Goal: Task Accomplishment & Management: Contribute content

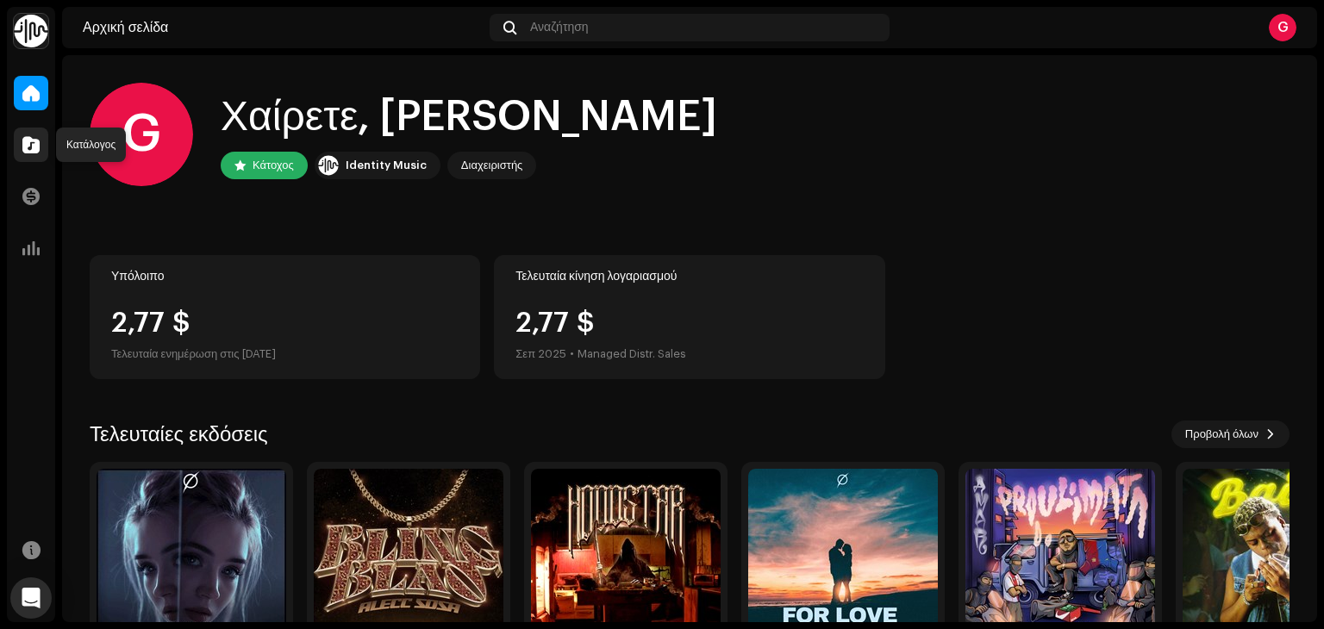
click at [24, 139] on span at bounding box center [30, 145] width 17 height 14
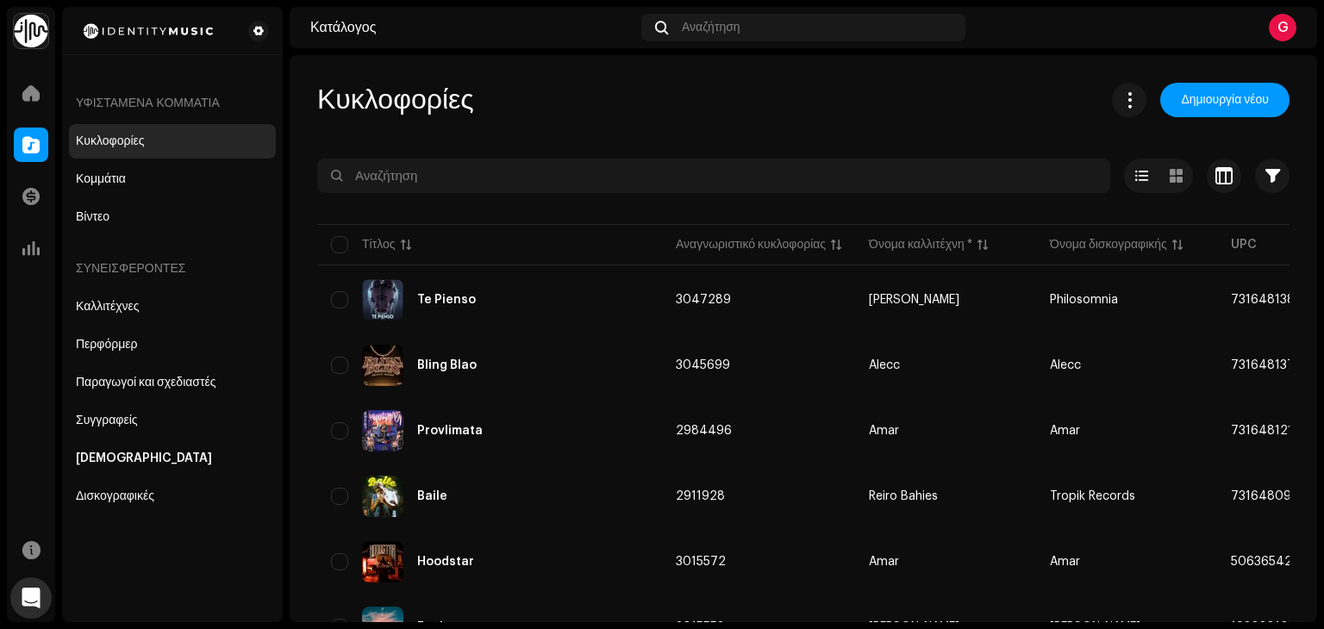
click at [9, 99] on div "Αρχική σελίδα" at bounding box center [31, 93] width 48 height 48
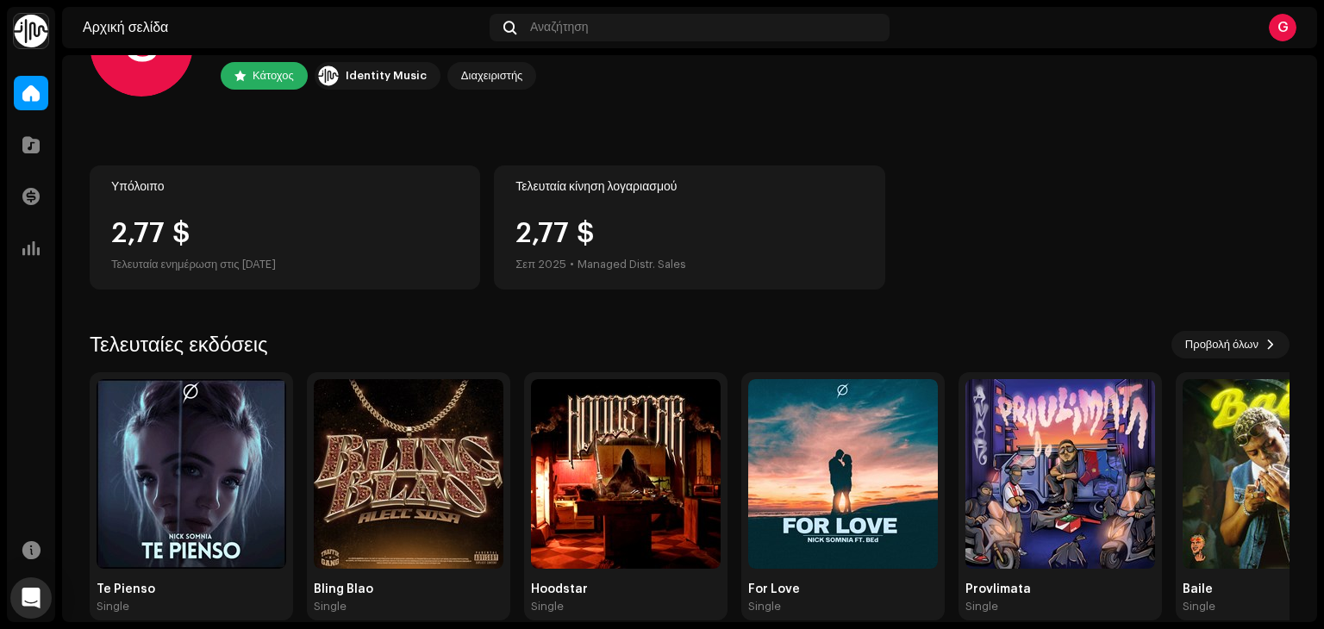
scroll to position [115, 0]
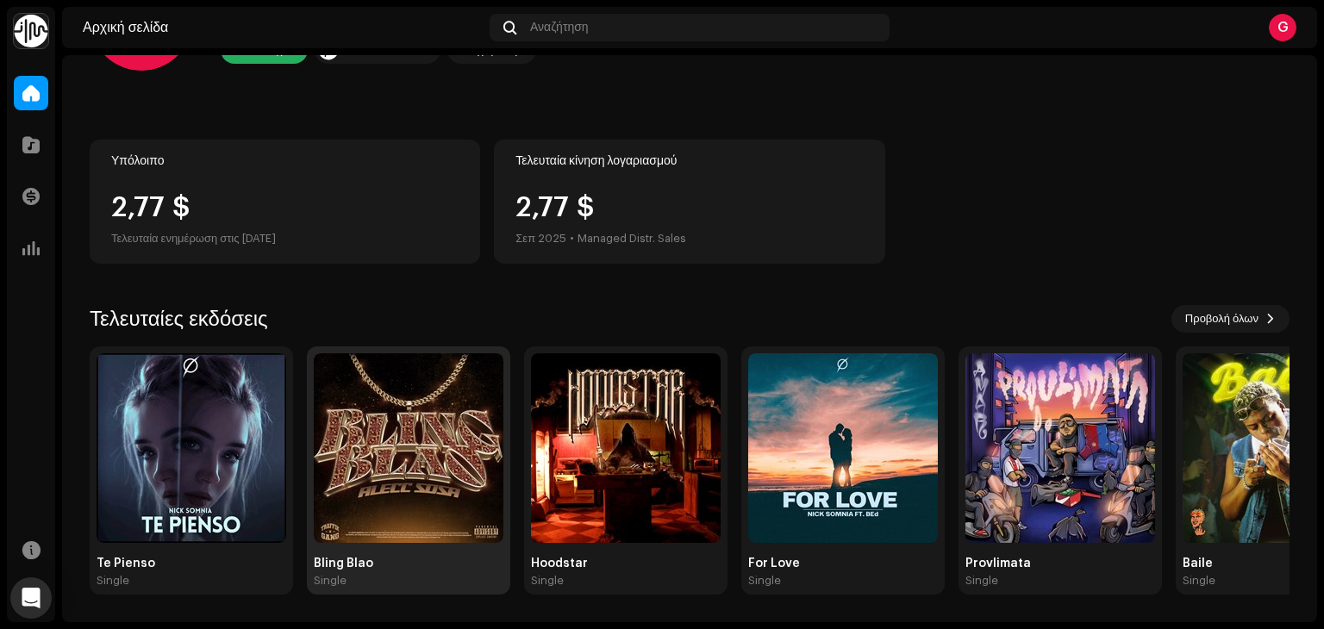
click at [426, 436] on img at bounding box center [409, 448] width 190 height 190
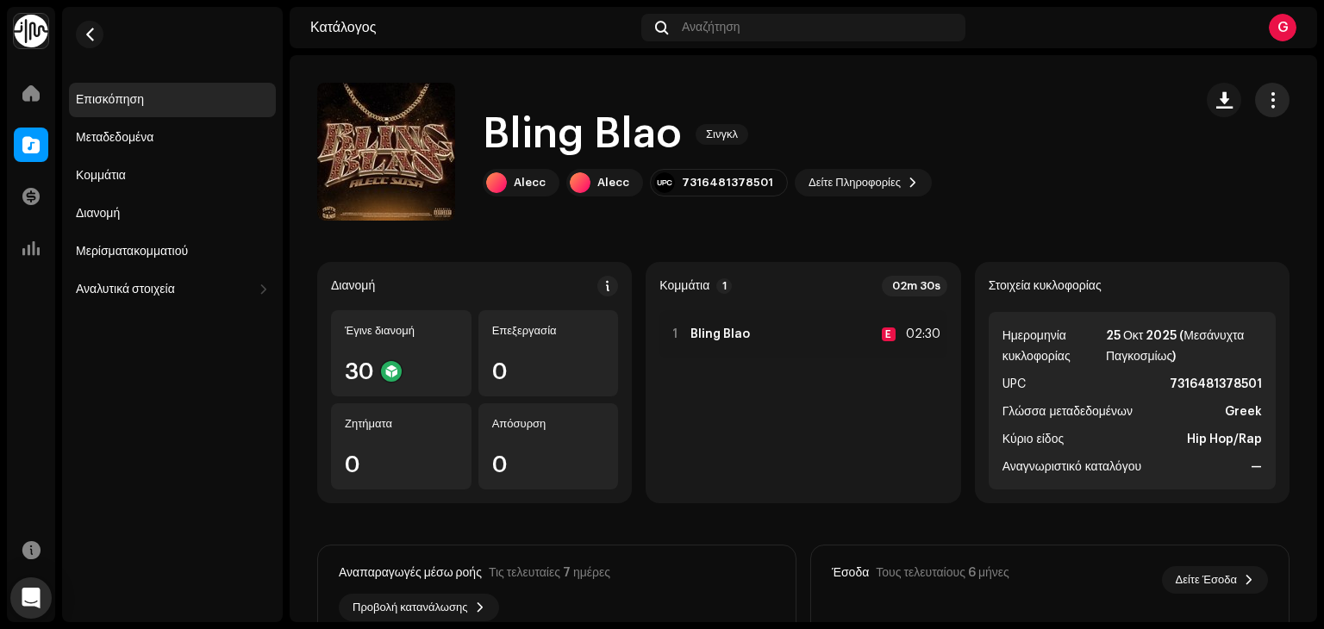
click at [1255, 88] on button "button" at bounding box center [1272, 100] width 34 height 34
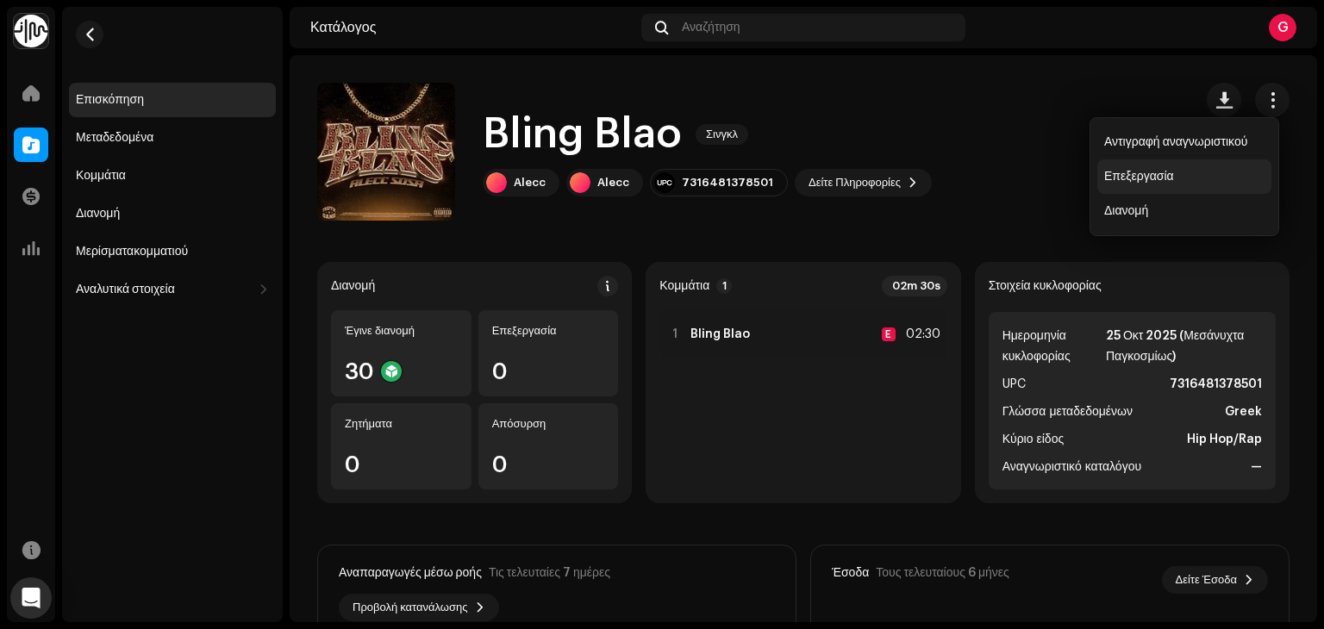
click at [1183, 159] on div "Επεξεργασία" at bounding box center [1184, 176] width 174 height 34
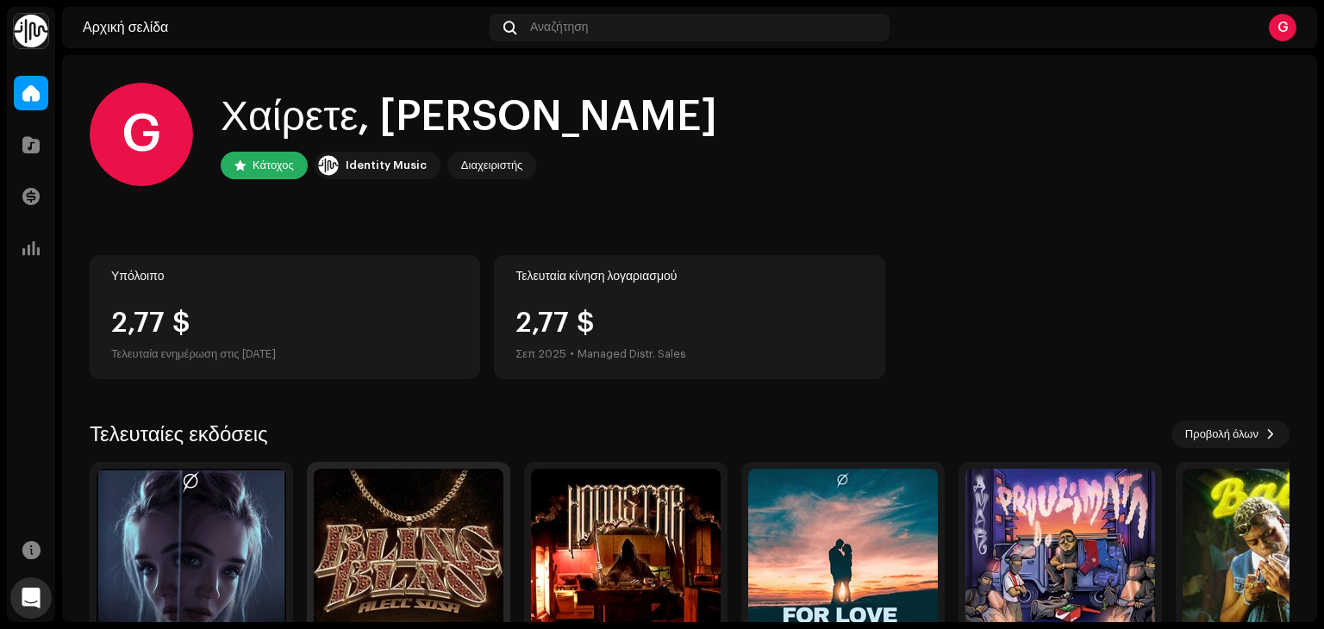
click at [395, 528] on img at bounding box center [409, 564] width 190 height 190
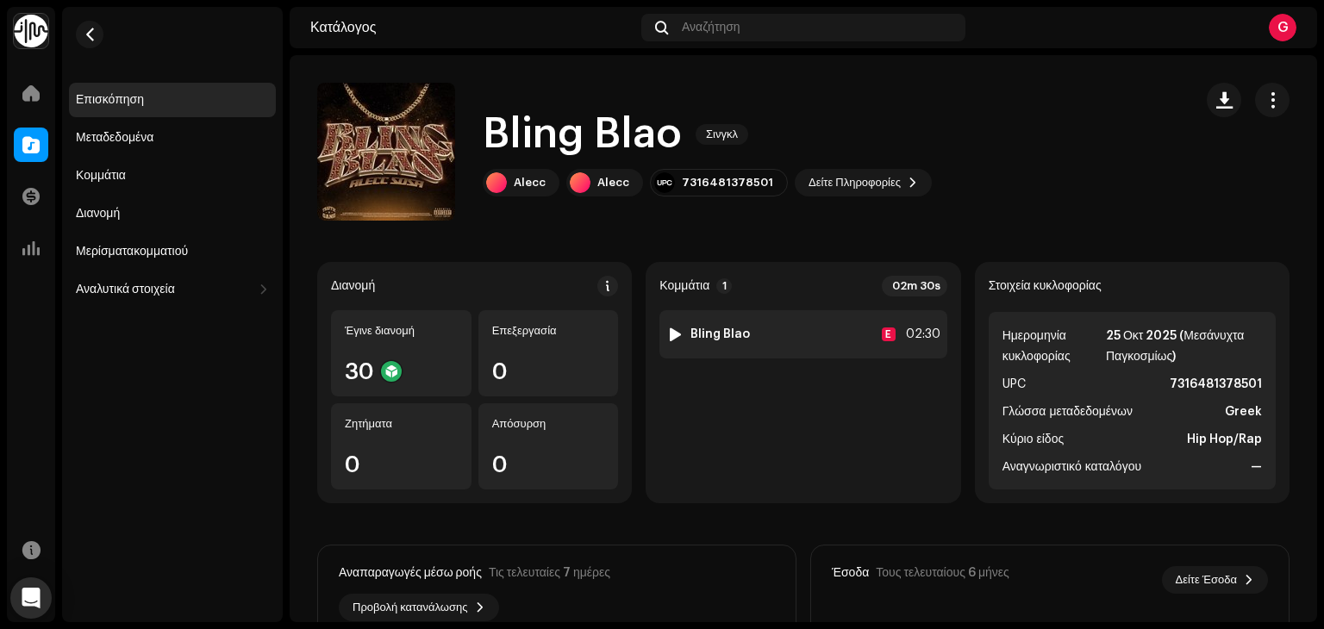
click at [669, 334] on div at bounding box center [675, 334] width 13 height 14
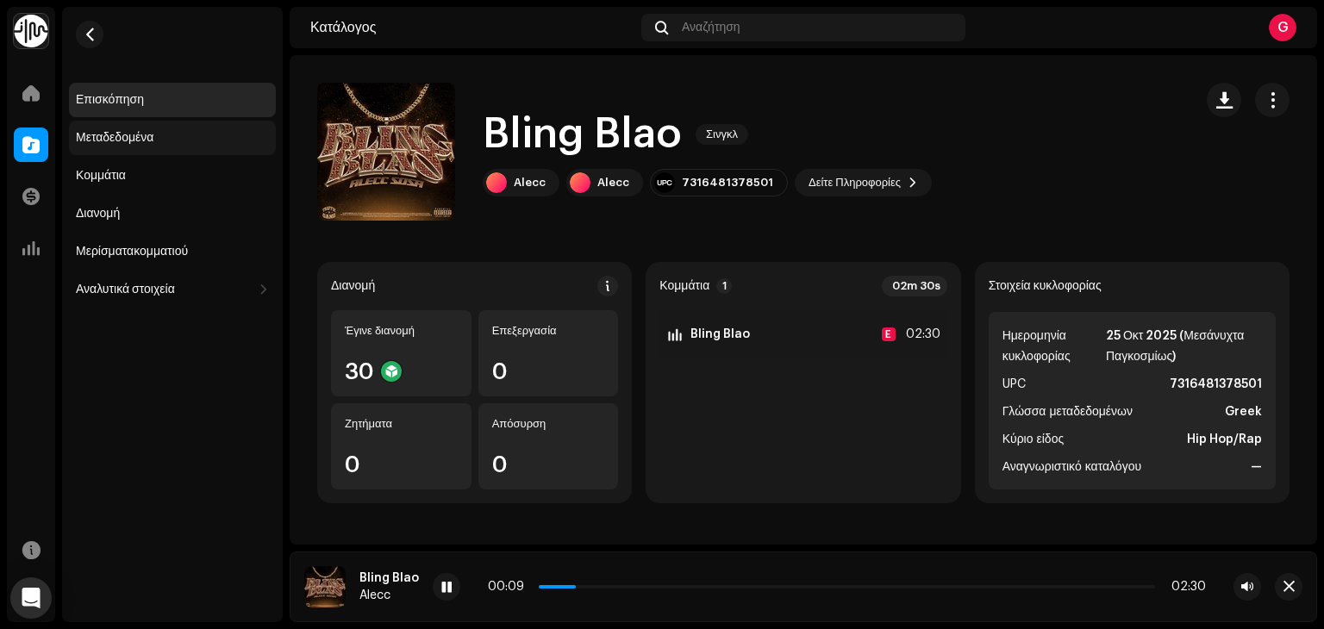
click at [182, 142] on div "Μεταδεδομένα" at bounding box center [172, 138] width 193 height 14
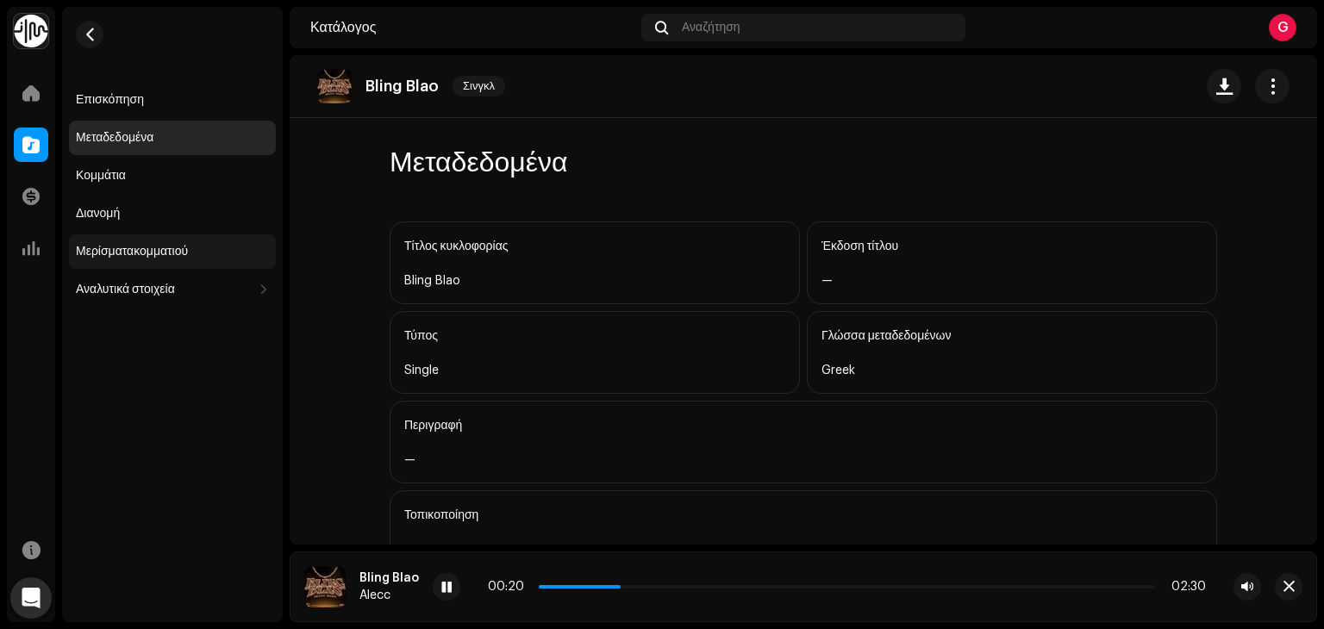
click at [169, 246] on div "Μερίσματακομματιού" at bounding box center [132, 252] width 112 height 14
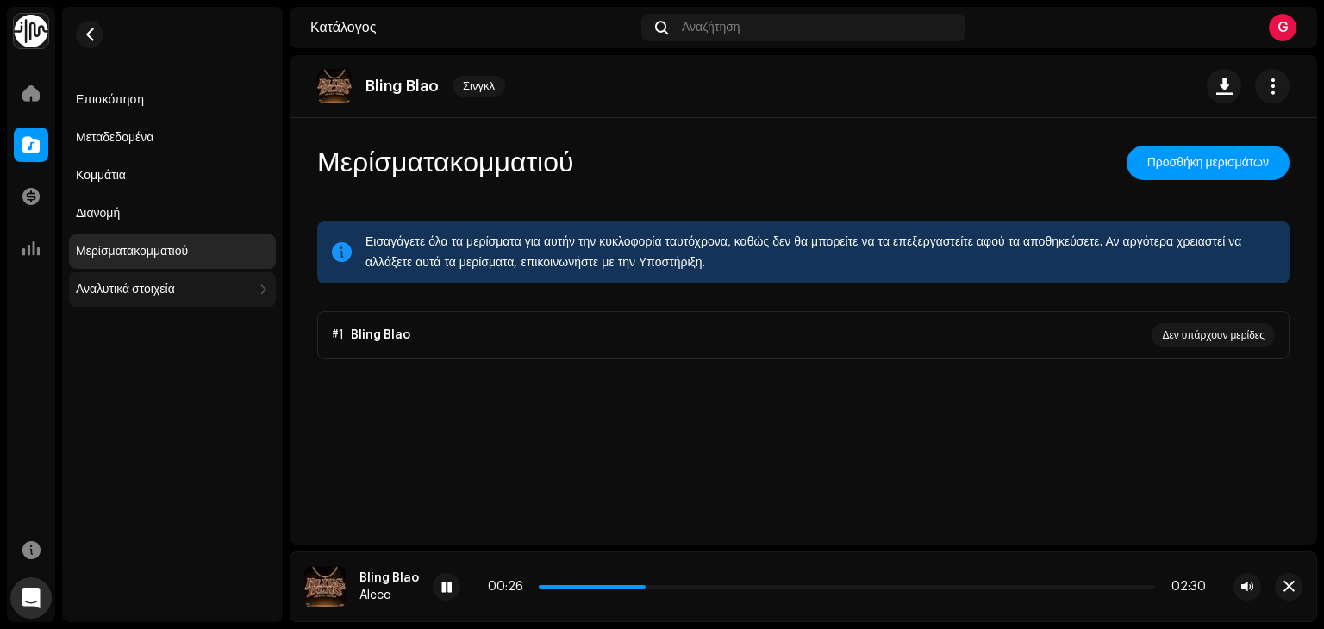
click at [126, 299] on div "Αναλυτικά στοιχεία" at bounding box center [172, 289] width 207 height 34
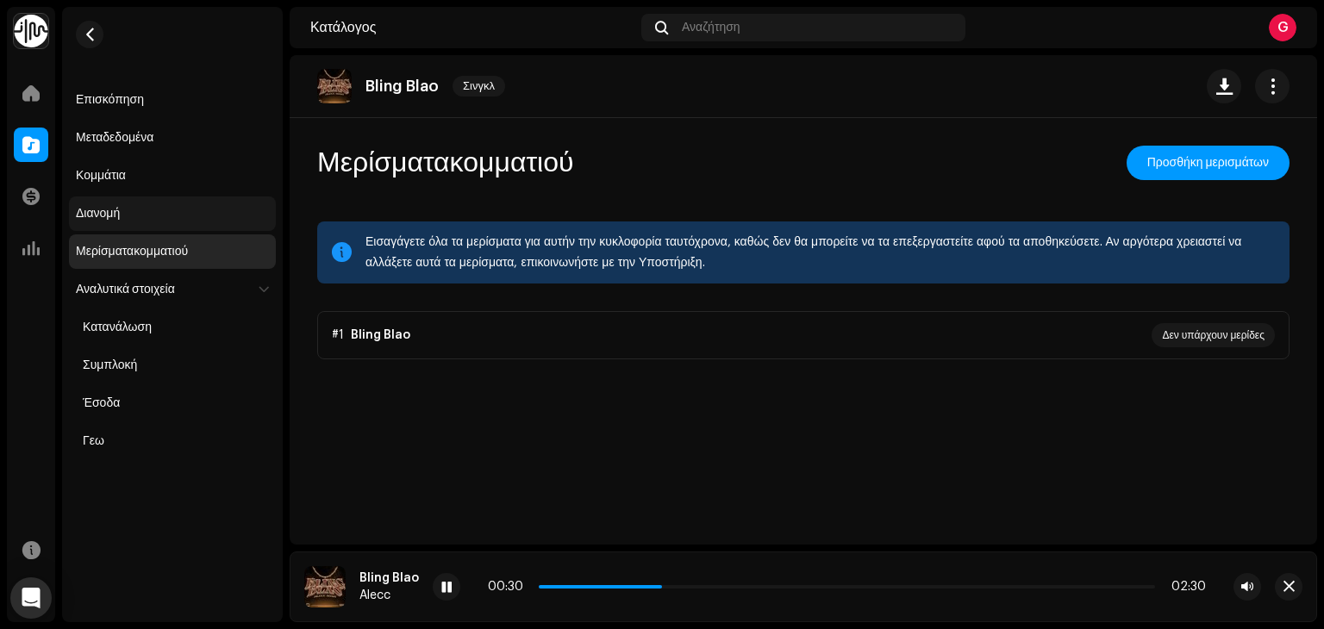
click at [130, 220] on div "Διανομή" at bounding box center [172, 214] width 193 height 14
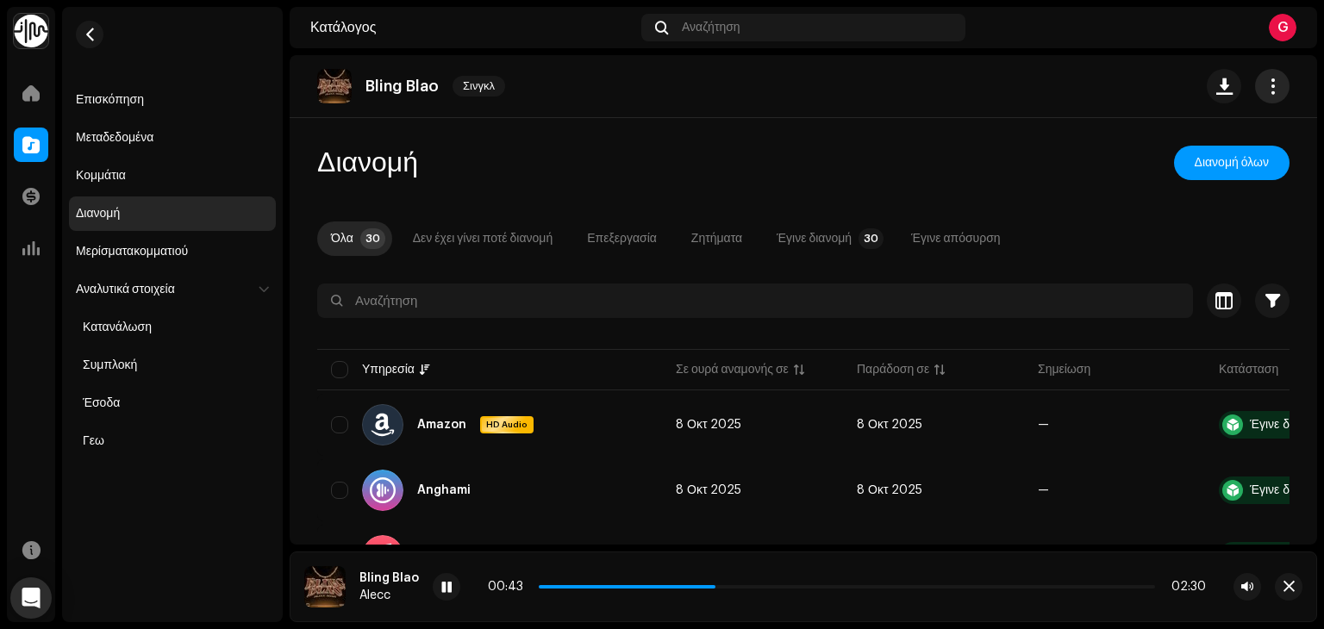
click at [1267, 101] on button "button" at bounding box center [1272, 86] width 34 height 34
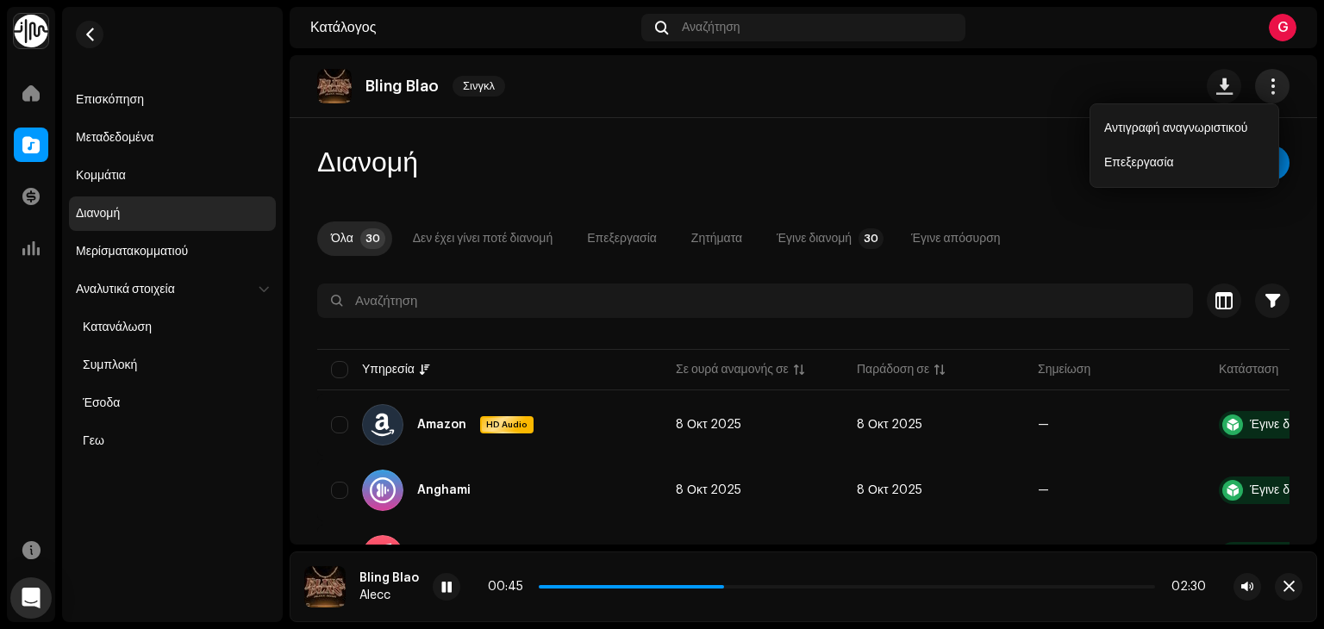
click at [1267, 101] on button "button" at bounding box center [1272, 86] width 34 height 34
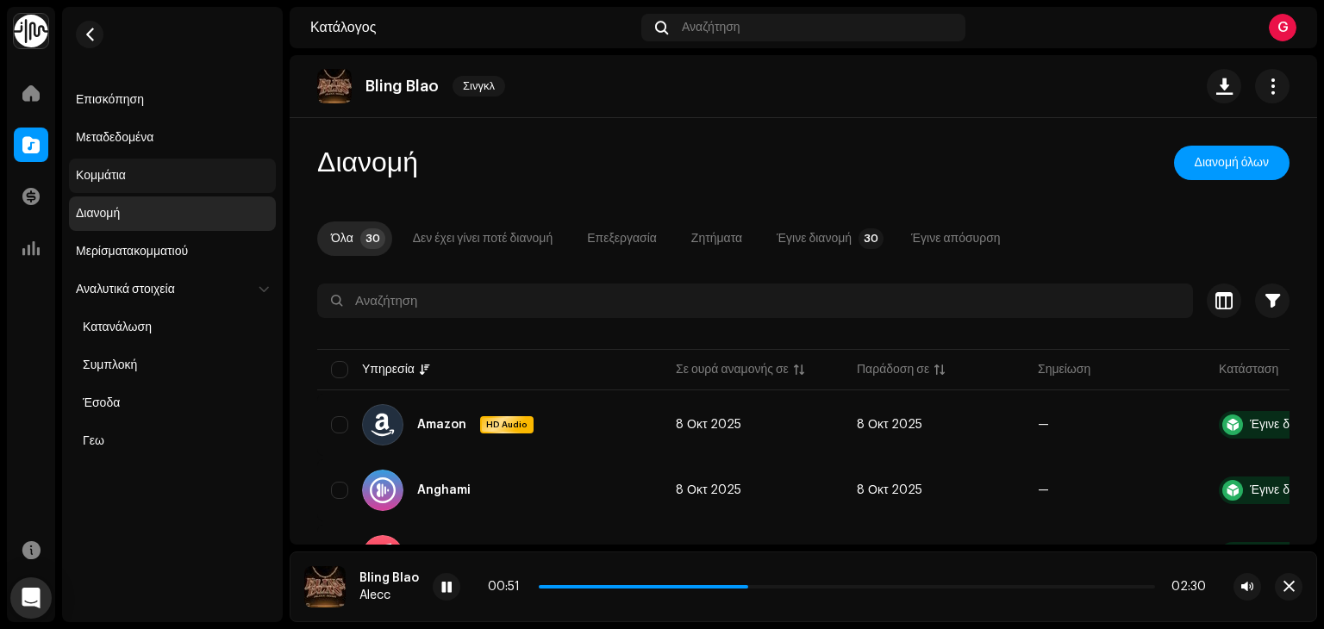
click at [109, 184] on div "Κομμάτια" at bounding box center [172, 176] width 207 height 34
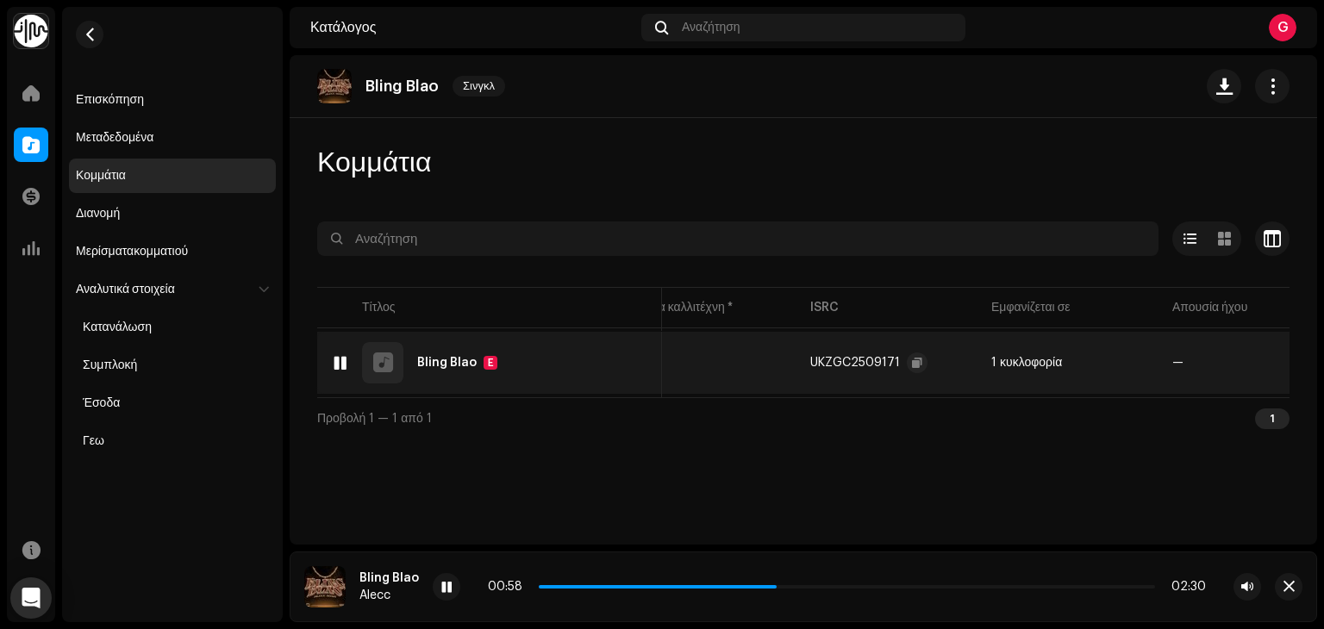
scroll to position [0, 458]
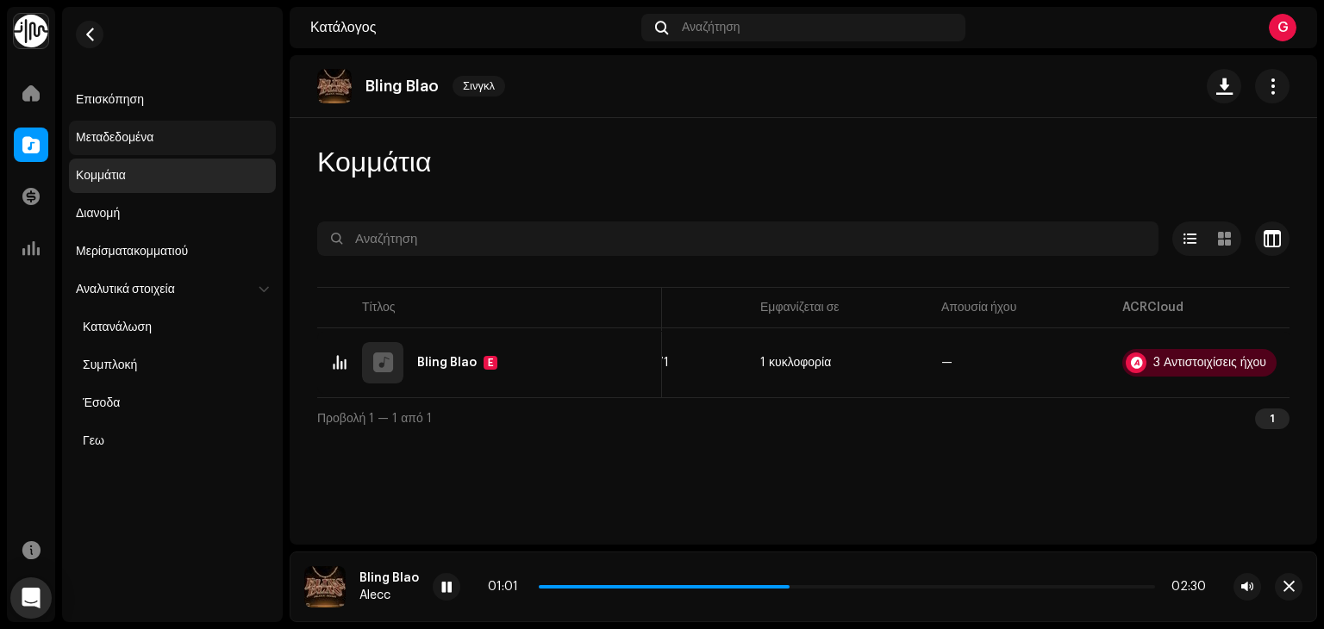
click at [122, 140] on div "Μεταδεδομένα" at bounding box center [115, 138] width 78 height 14
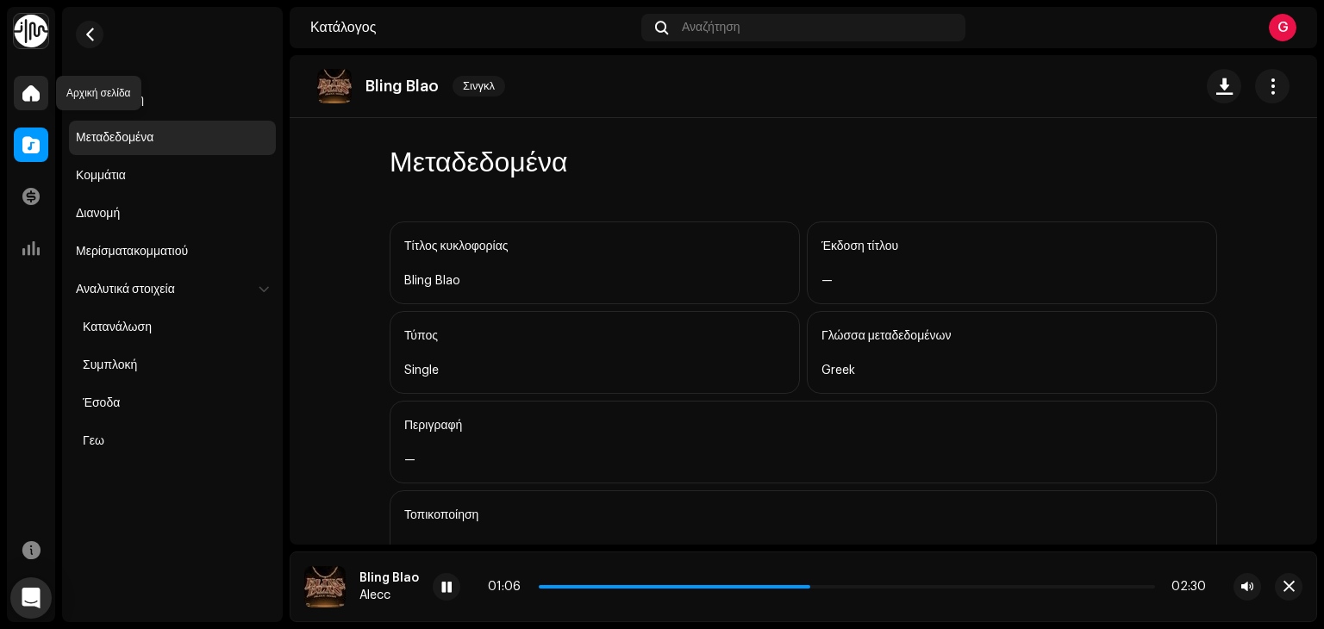
click at [28, 91] on span at bounding box center [30, 93] width 17 height 14
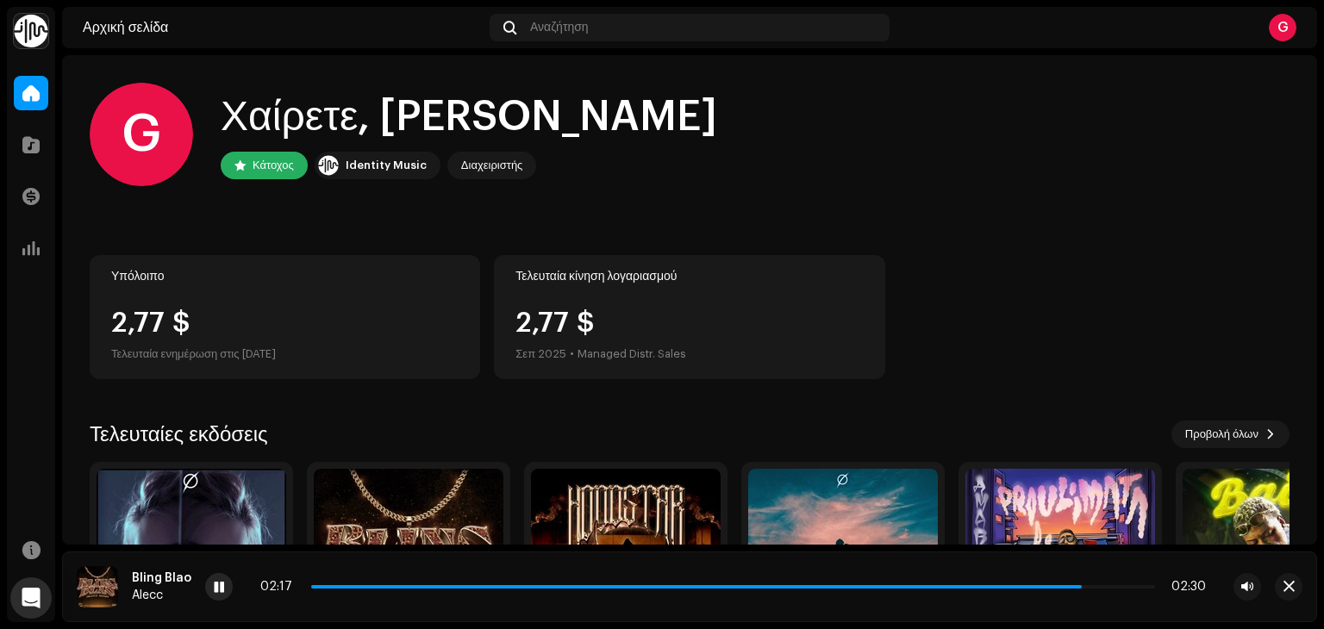
click at [221, 581] on span at bounding box center [219, 588] width 10 height 14
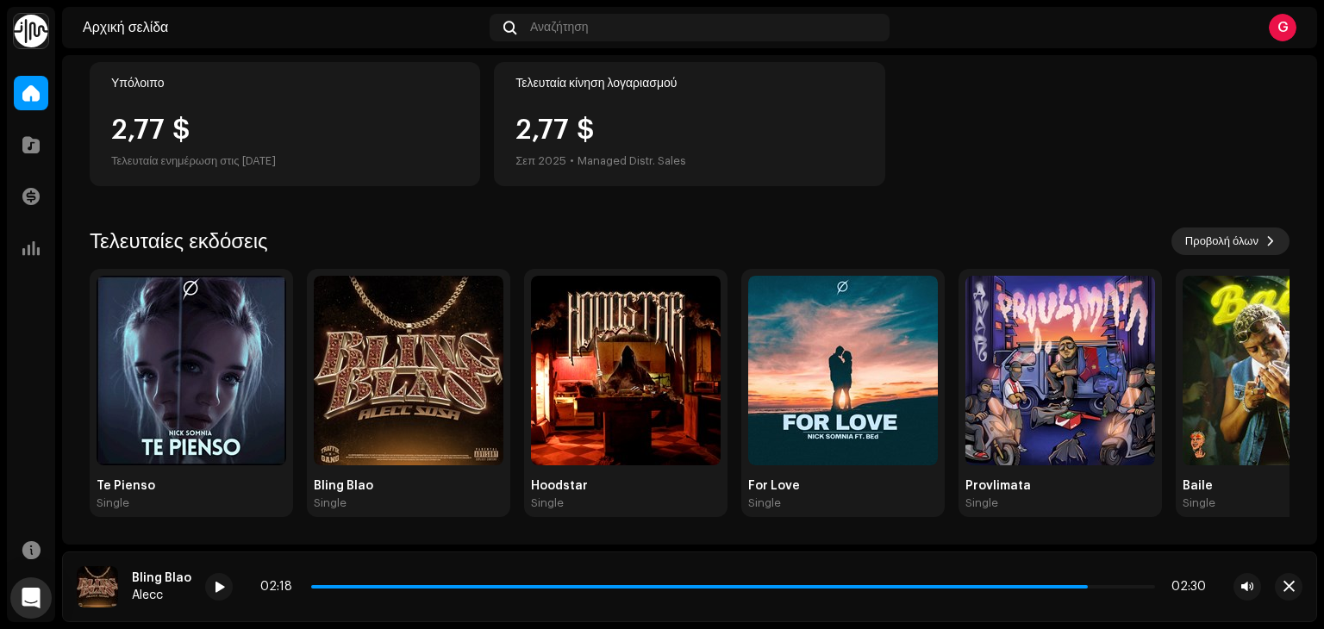
click at [1213, 241] on span "Προβολή όλων" at bounding box center [1221, 241] width 73 height 34
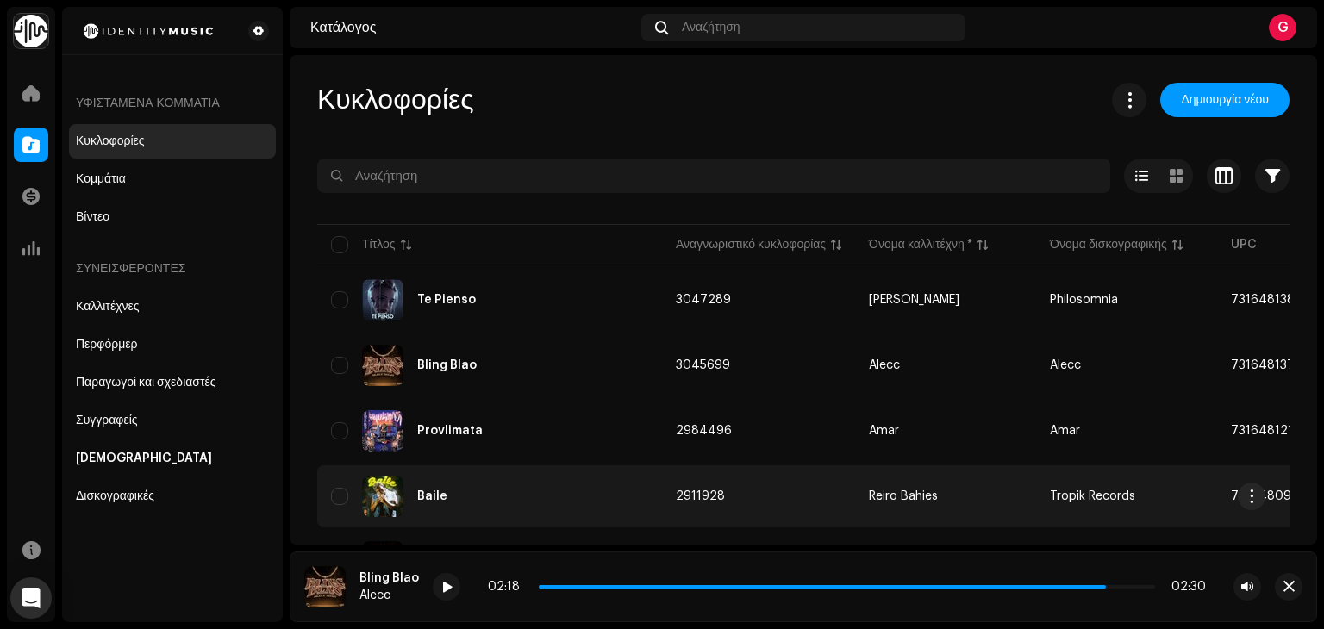
click at [447, 491] on div "Baile" at bounding box center [489, 496] width 317 height 41
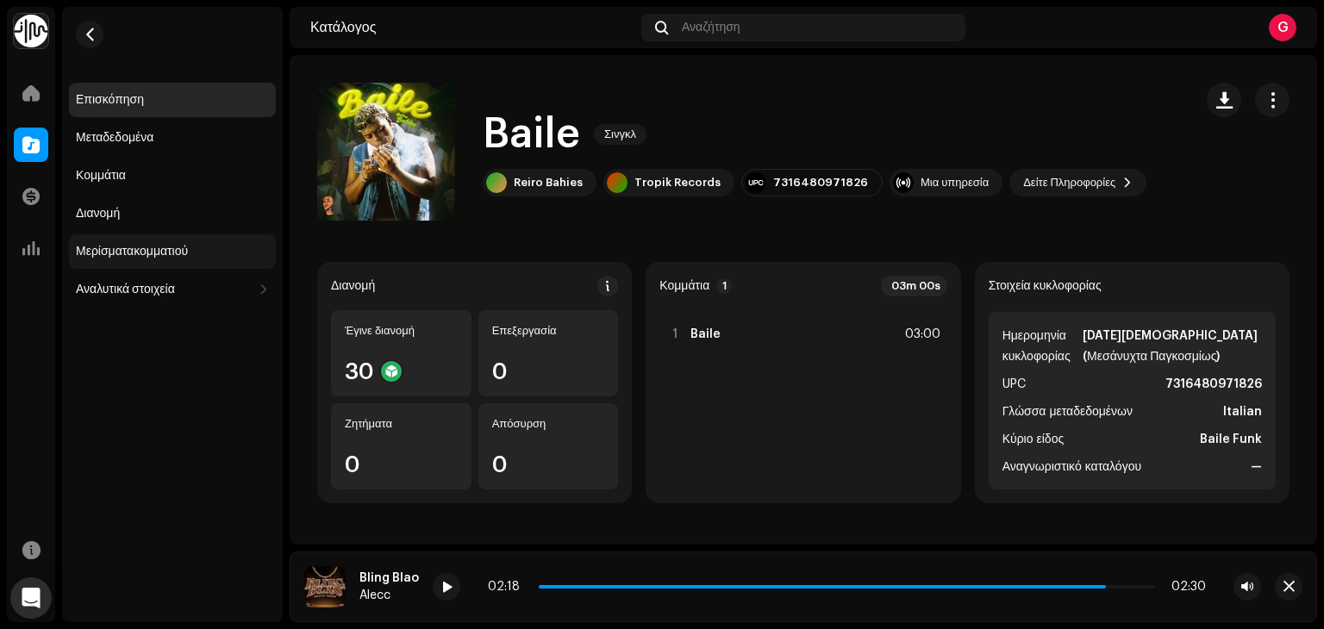
click at [97, 258] on div "Μερίσματακομματιού" at bounding box center [132, 252] width 112 height 14
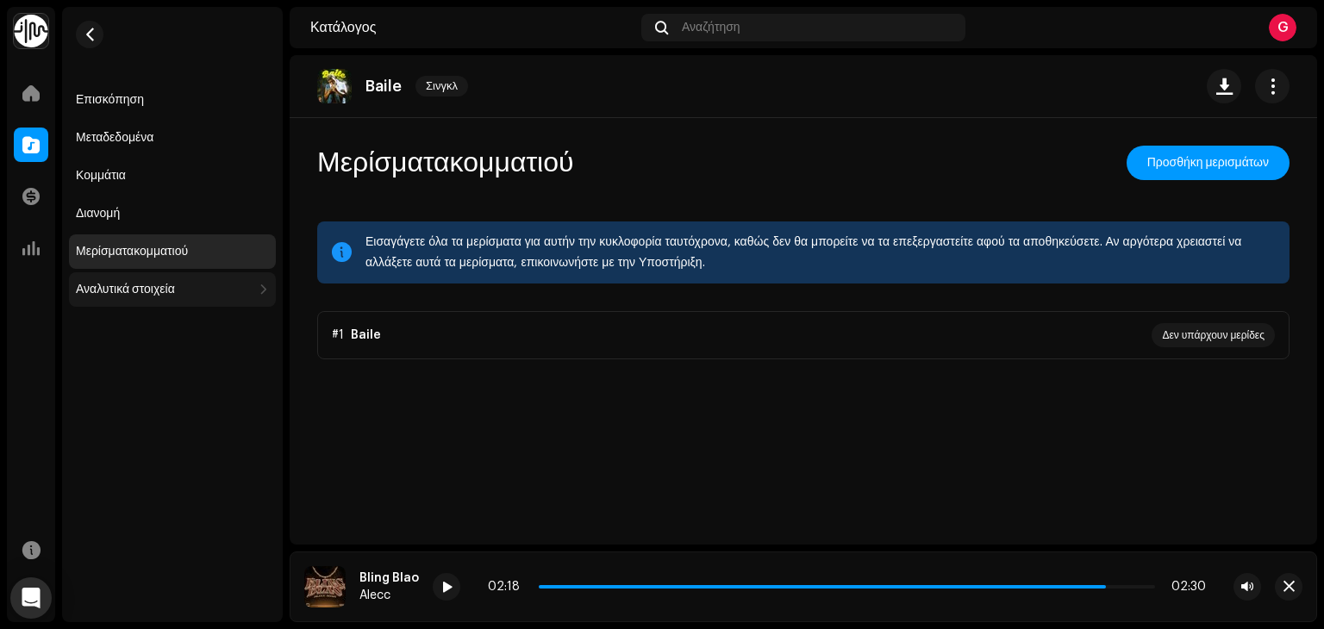
click at [101, 295] on div "Αναλυτικά στοιχεία" at bounding box center [125, 290] width 99 height 14
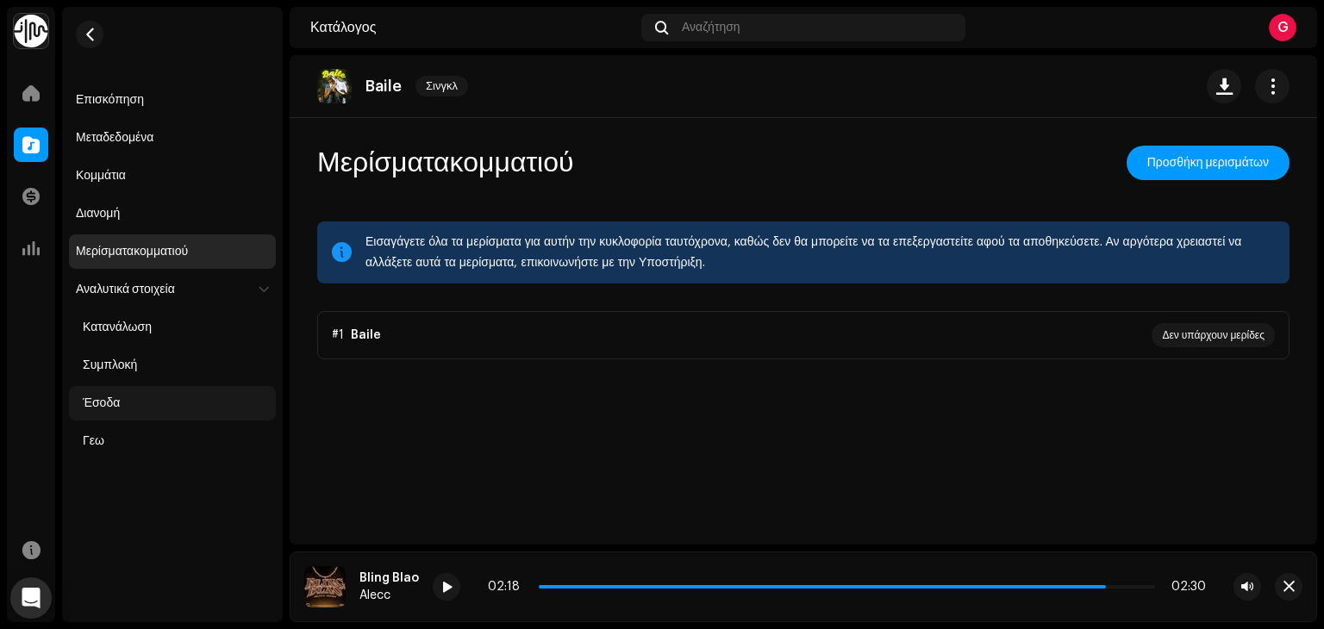
click at [101, 396] on div "Έσοδα" at bounding box center [101, 403] width 37 height 14
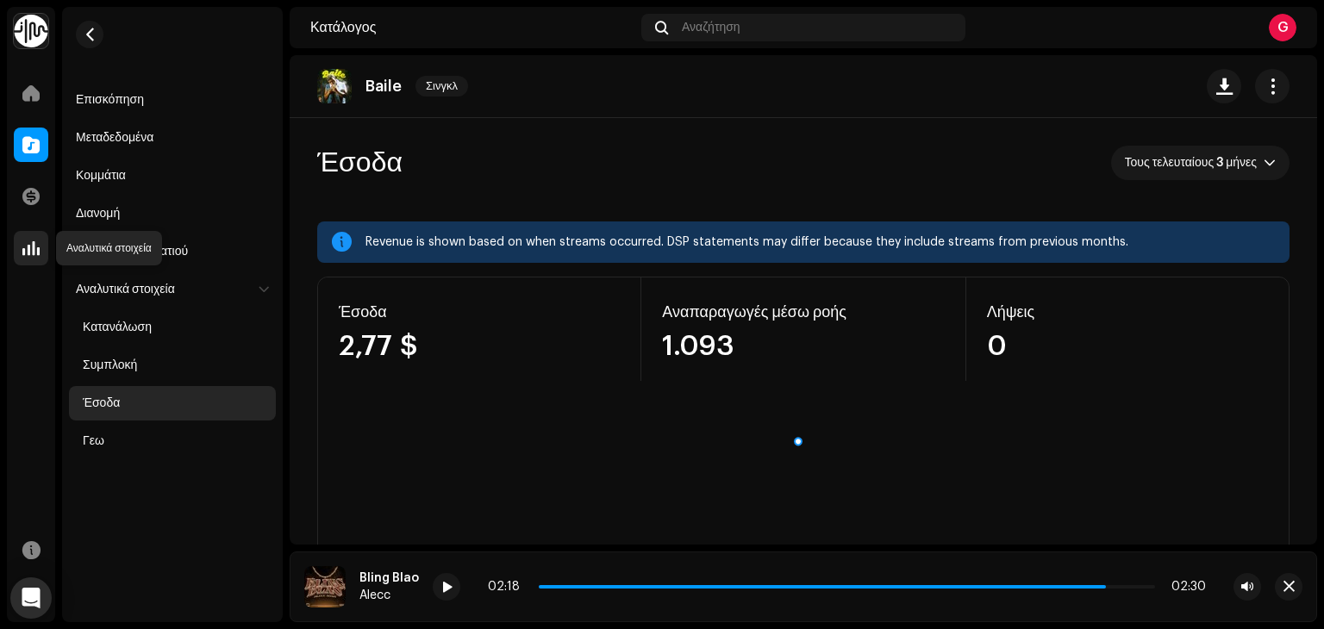
click at [34, 251] on span at bounding box center [30, 248] width 17 height 14
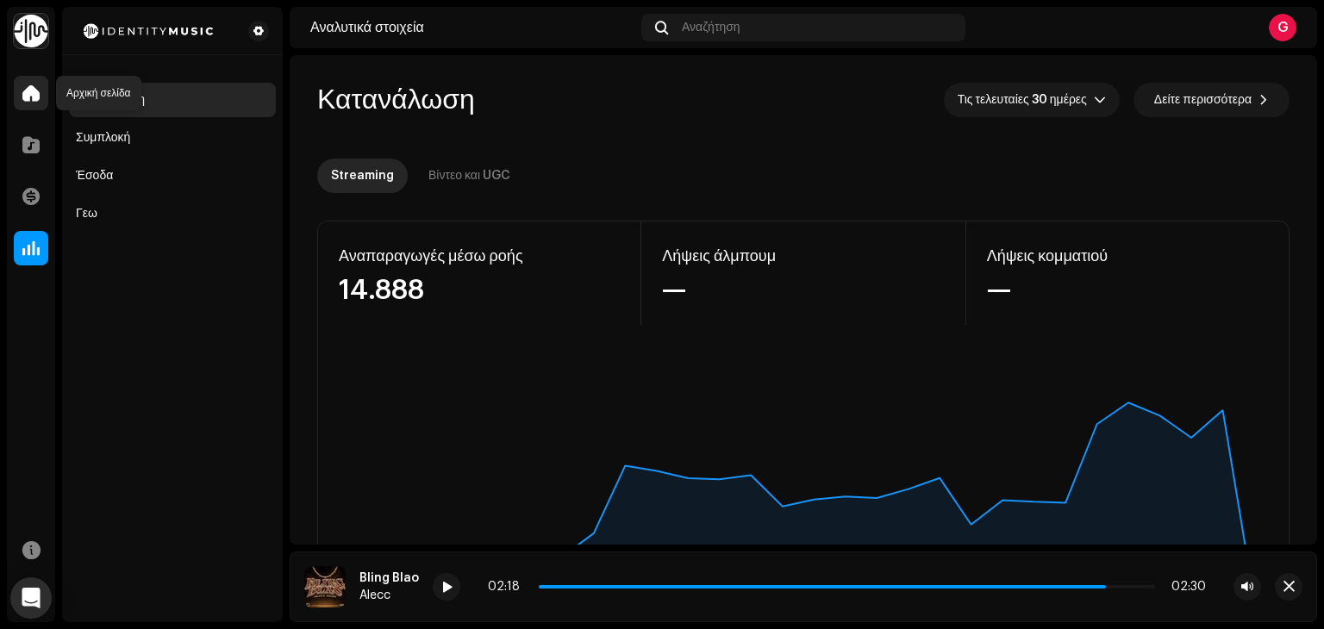
click at [34, 97] on span at bounding box center [30, 93] width 17 height 14
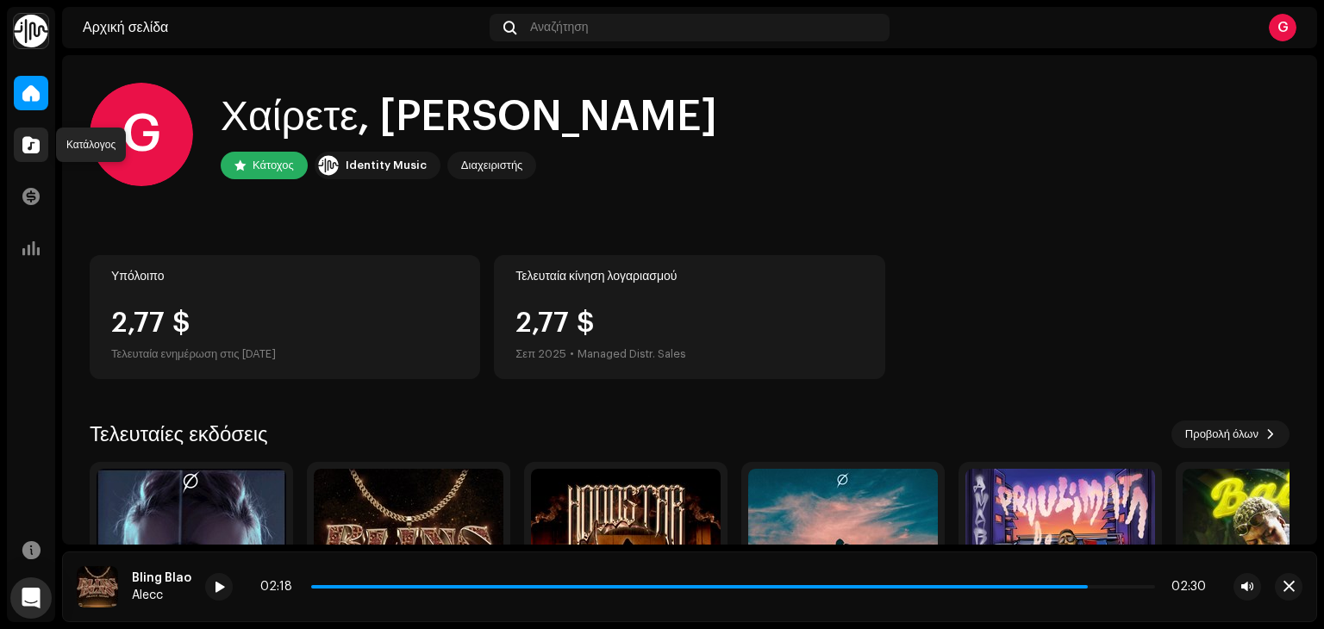
click at [37, 146] on span at bounding box center [30, 145] width 17 height 14
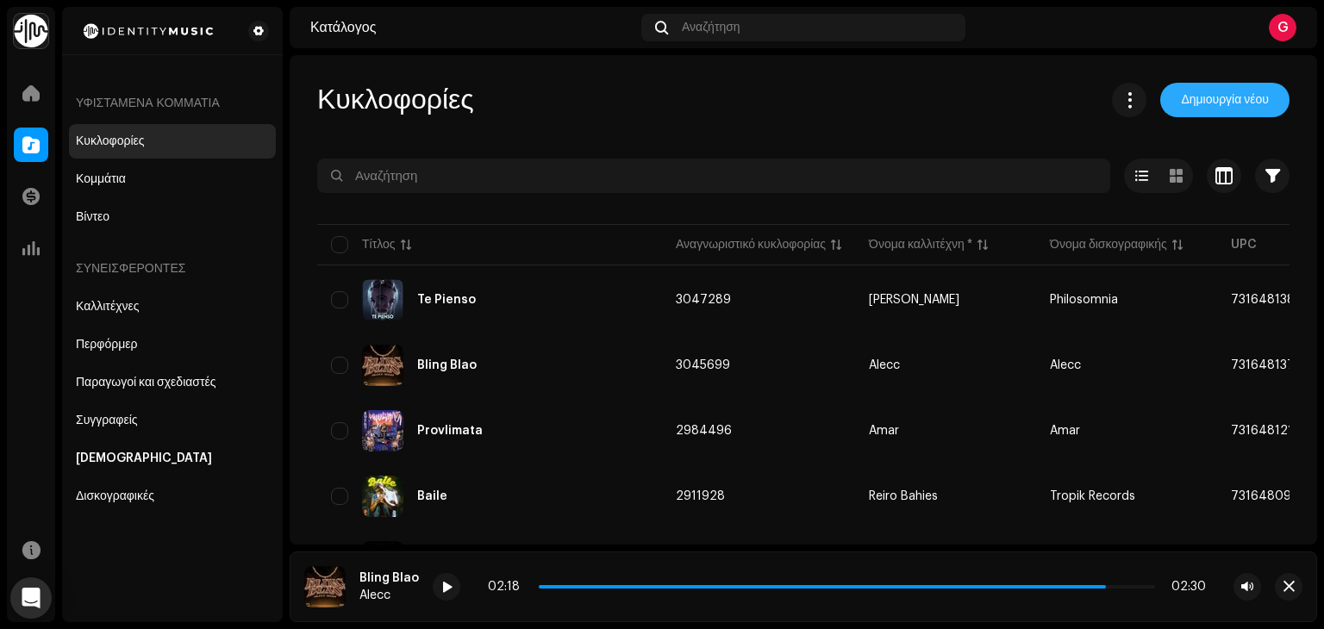
click at [1237, 108] on span "Δημιουργία νέου" at bounding box center [1225, 100] width 88 height 34
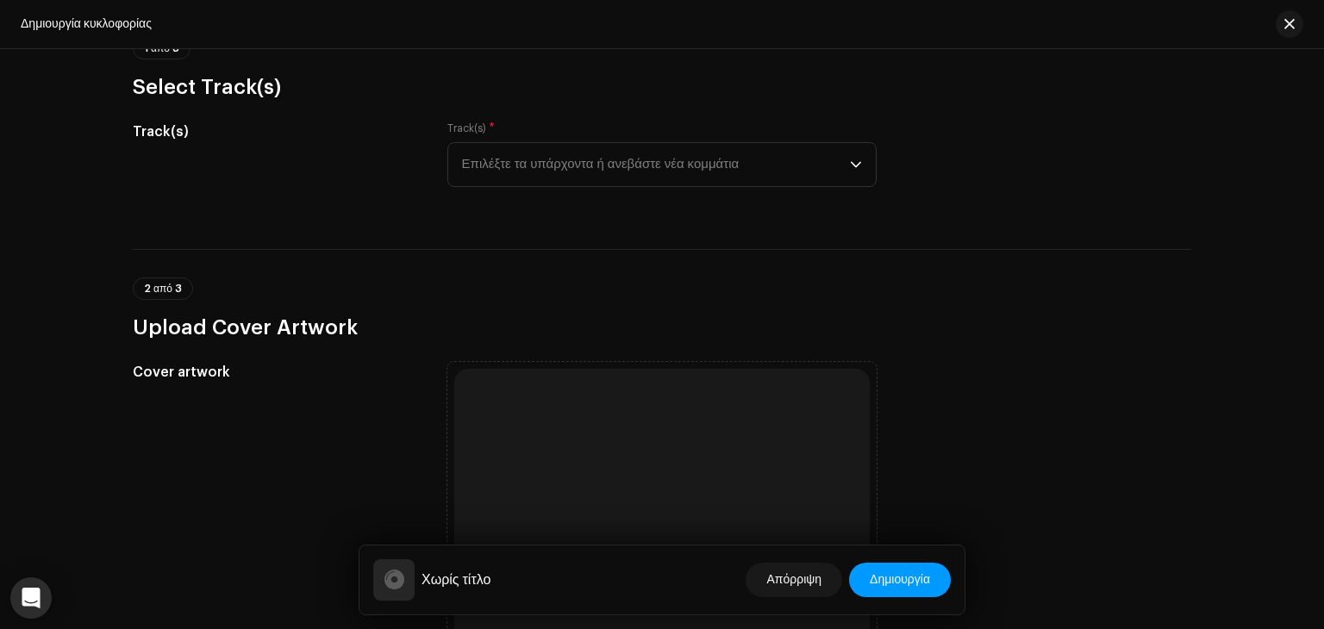
scroll to position [165, 0]
click at [677, 153] on span "Επιλέξτε τα υπάρχοντα ή ανεβάστε νέα κομμάτια" at bounding box center [656, 163] width 388 height 43
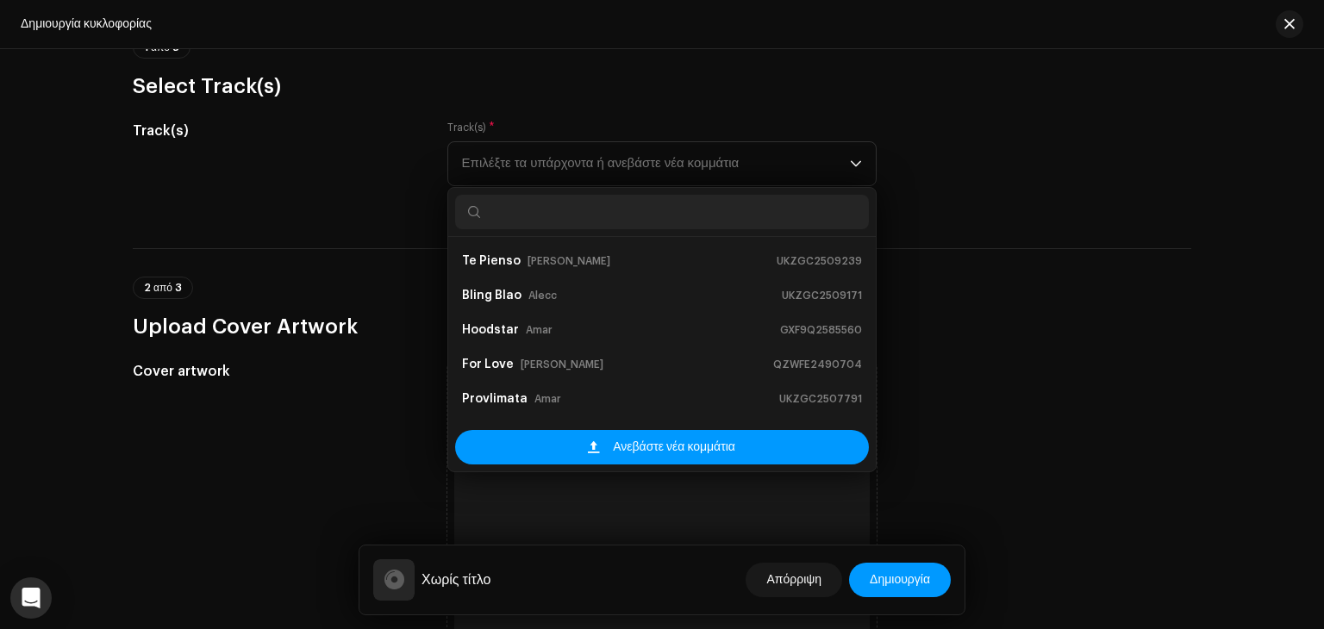
click at [951, 130] on div "Track(s) Track(s) * Επιλέξτε τα υπάρχοντα ή ανεβάστε νέα κομμάτια Te Pienso [PE…" at bounding box center [662, 164] width 1058 height 86
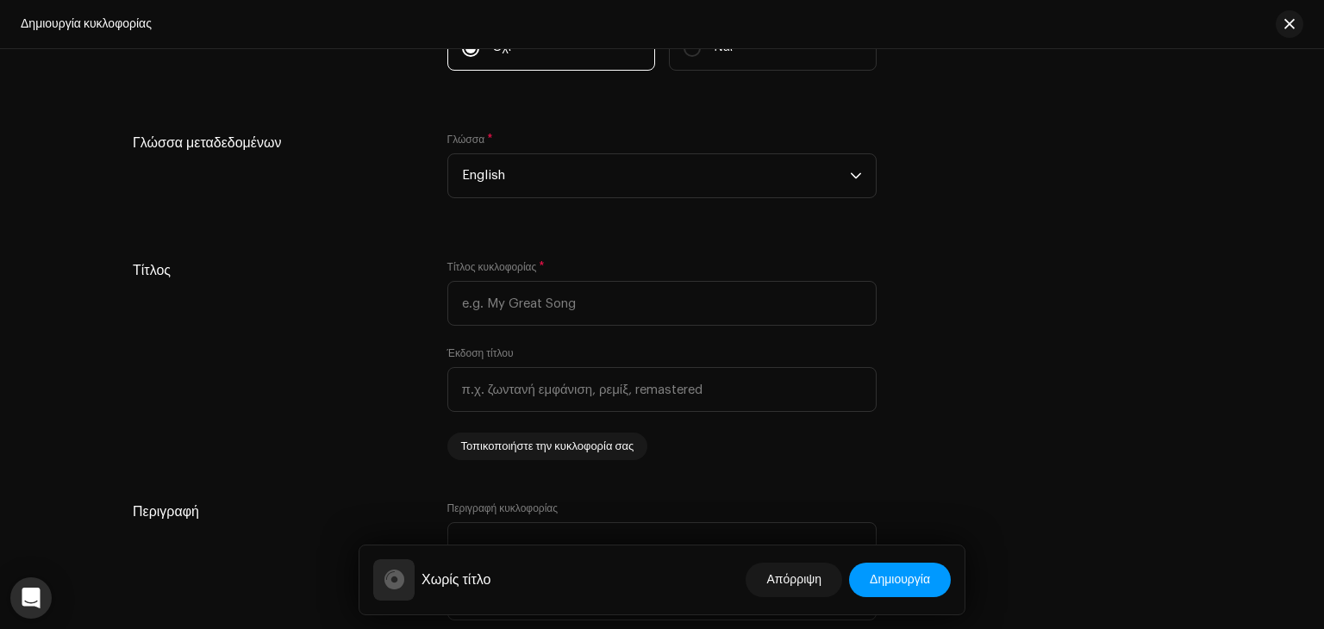
scroll to position [1317, 0]
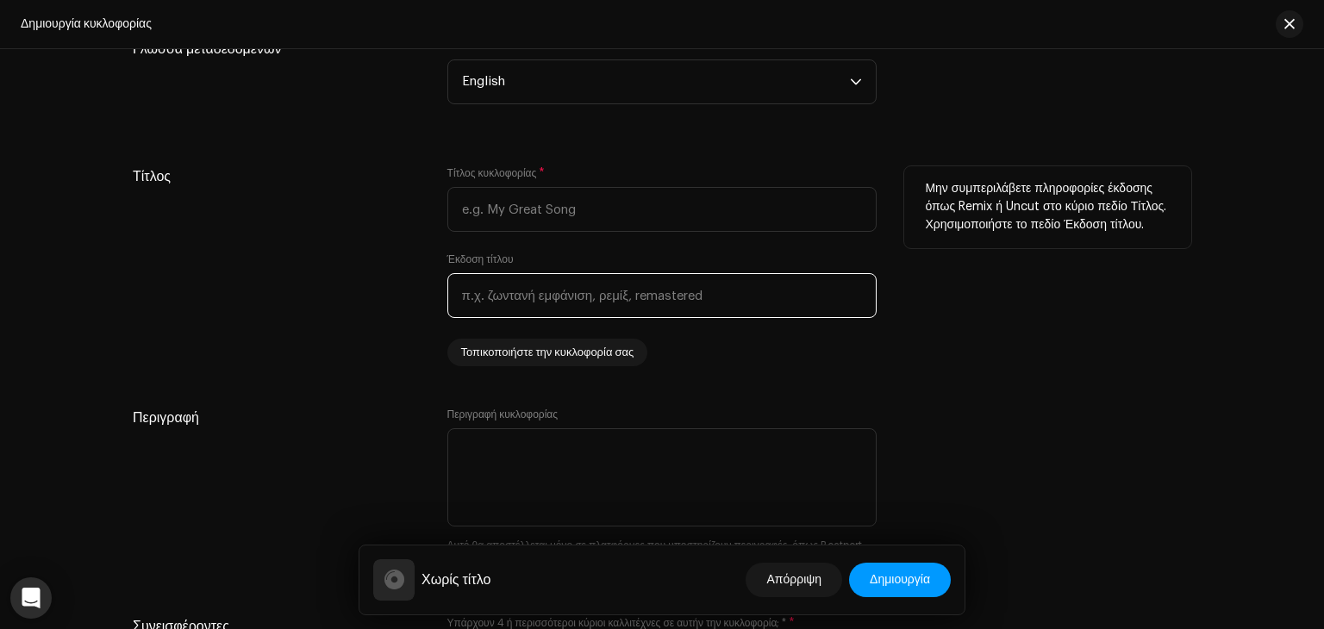
click at [652, 288] on input "text" at bounding box center [661, 295] width 429 height 45
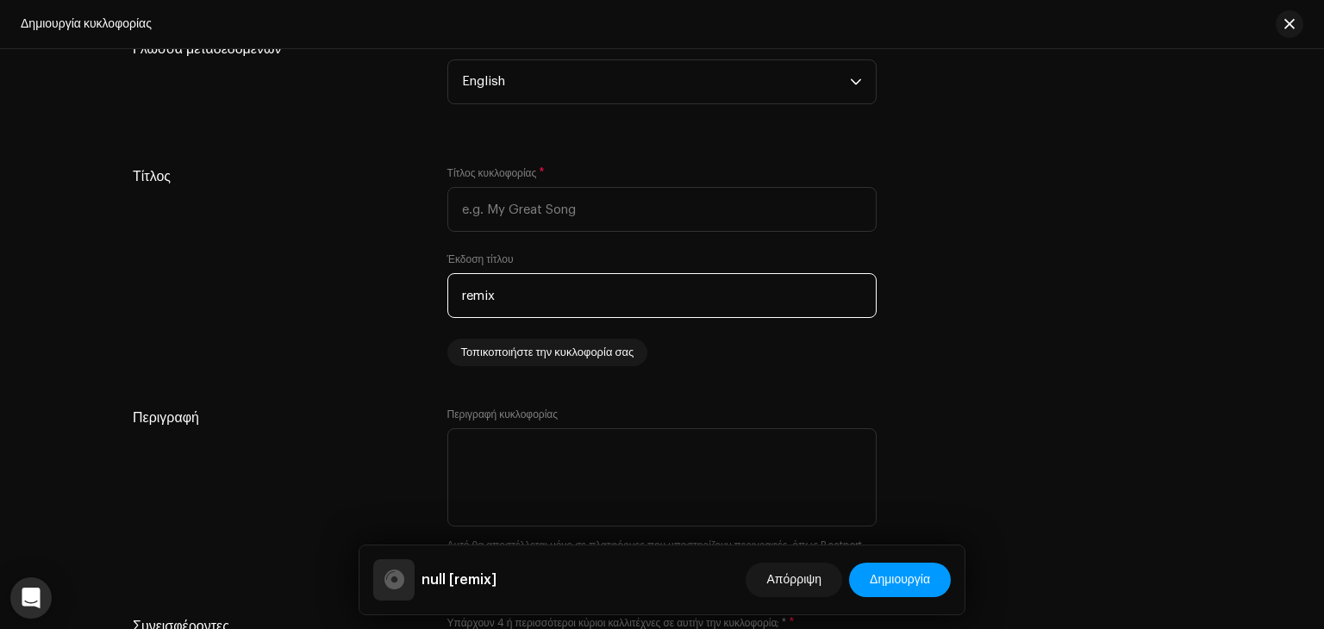
type input "remix"
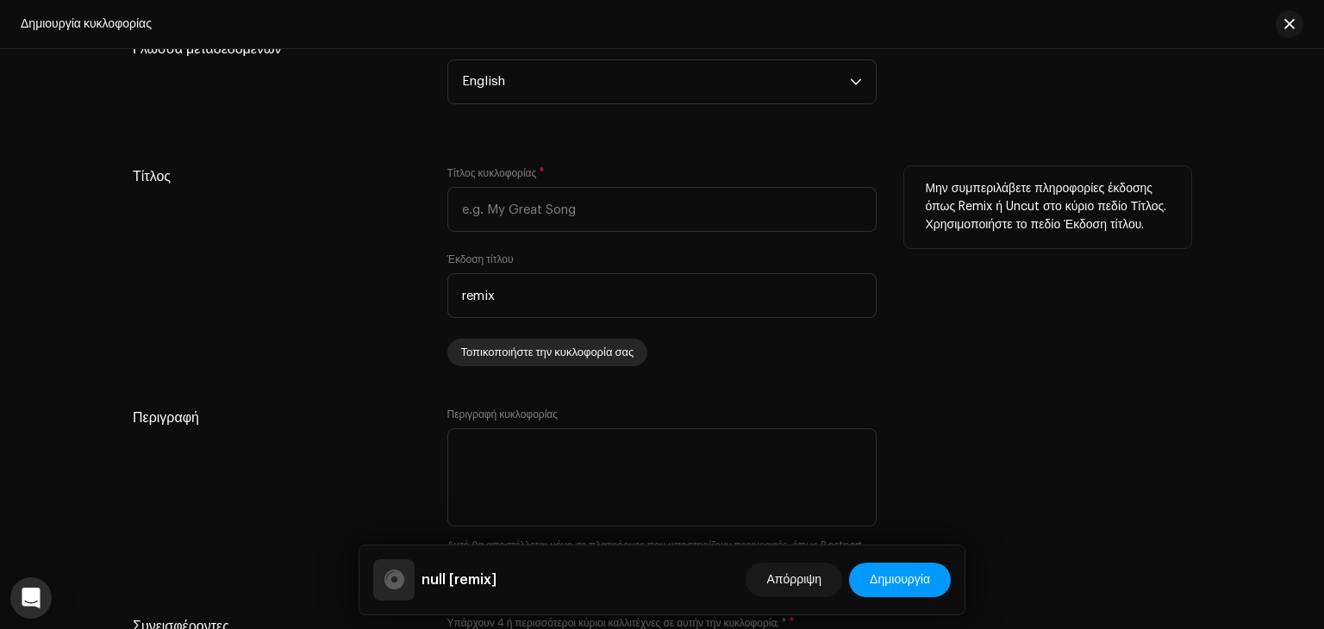
click at [544, 346] on span "Τοπικοποιήστε την κυκλοφορία σας" at bounding box center [547, 352] width 173 height 34
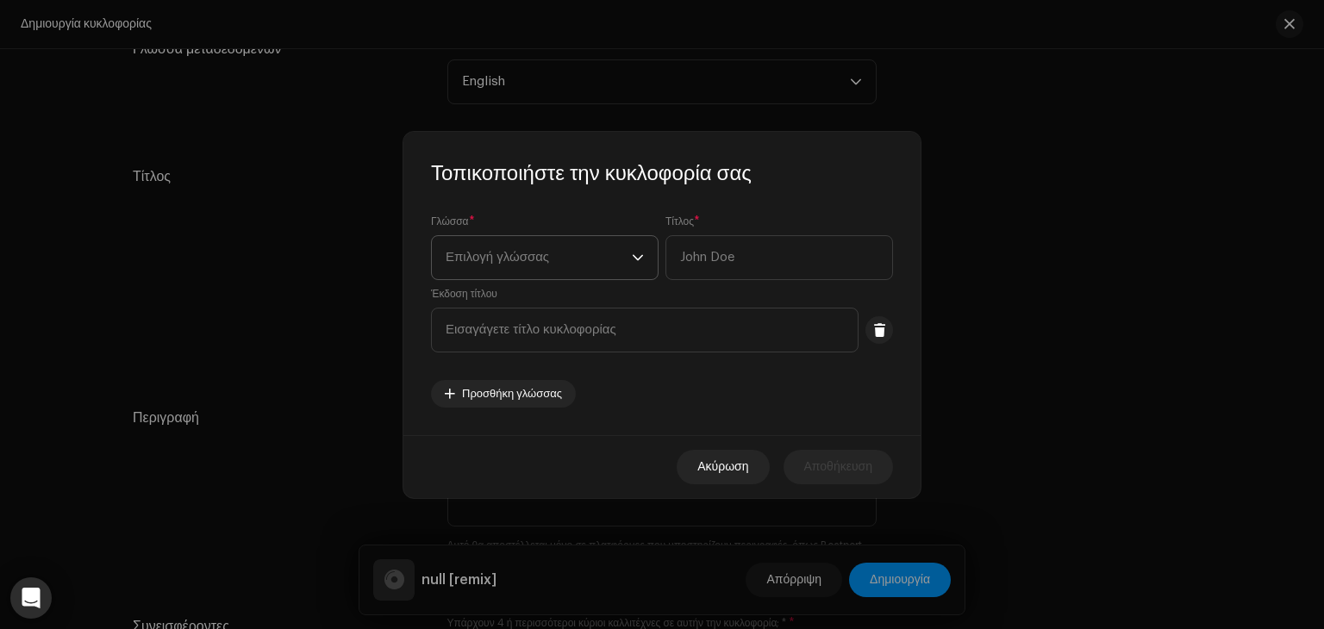
click at [602, 273] on span "Επιλογή γλώσσας" at bounding box center [539, 257] width 186 height 43
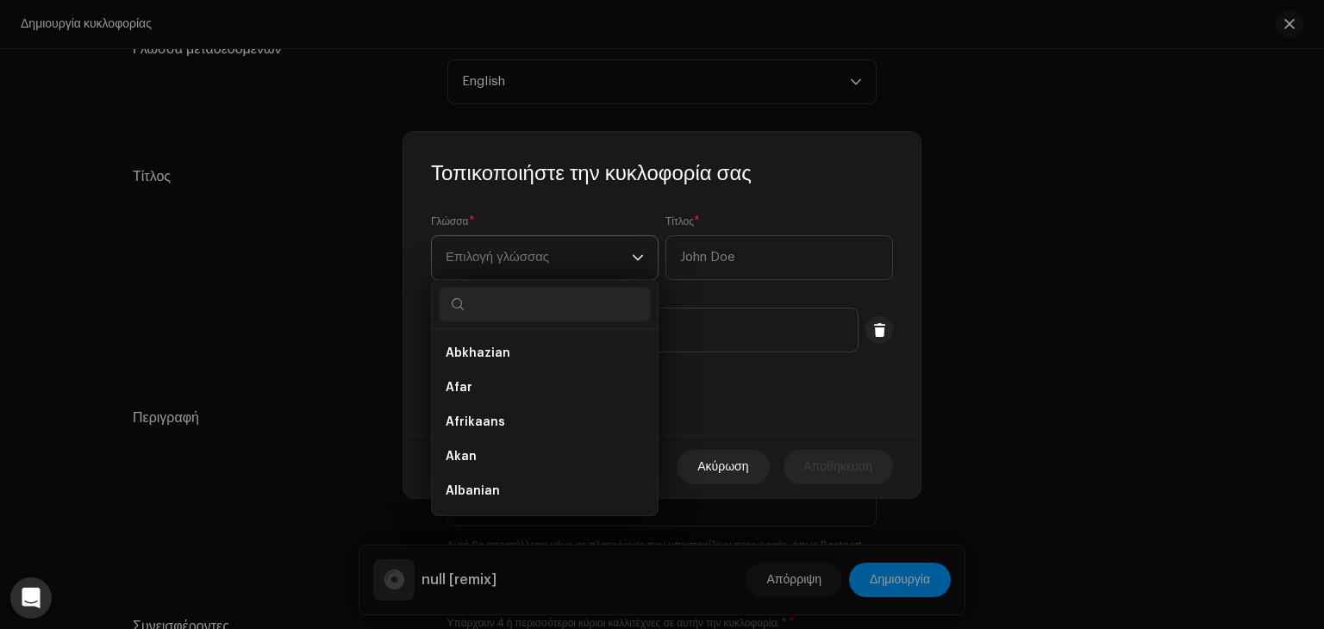
click at [602, 273] on span "Επιλογή γλώσσας" at bounding box center [539, 257] width 186 height 43
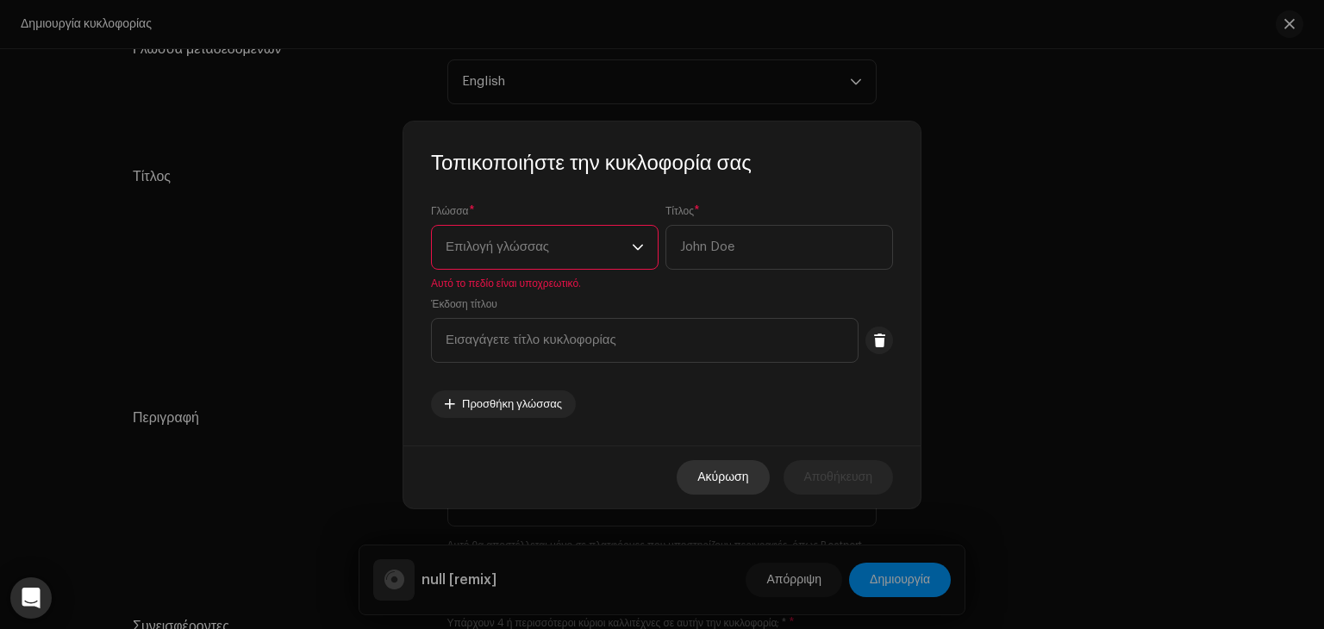
click at [743, 473] on span "Ακύρωση" at bounding box center [722, 477] width 51 height 34
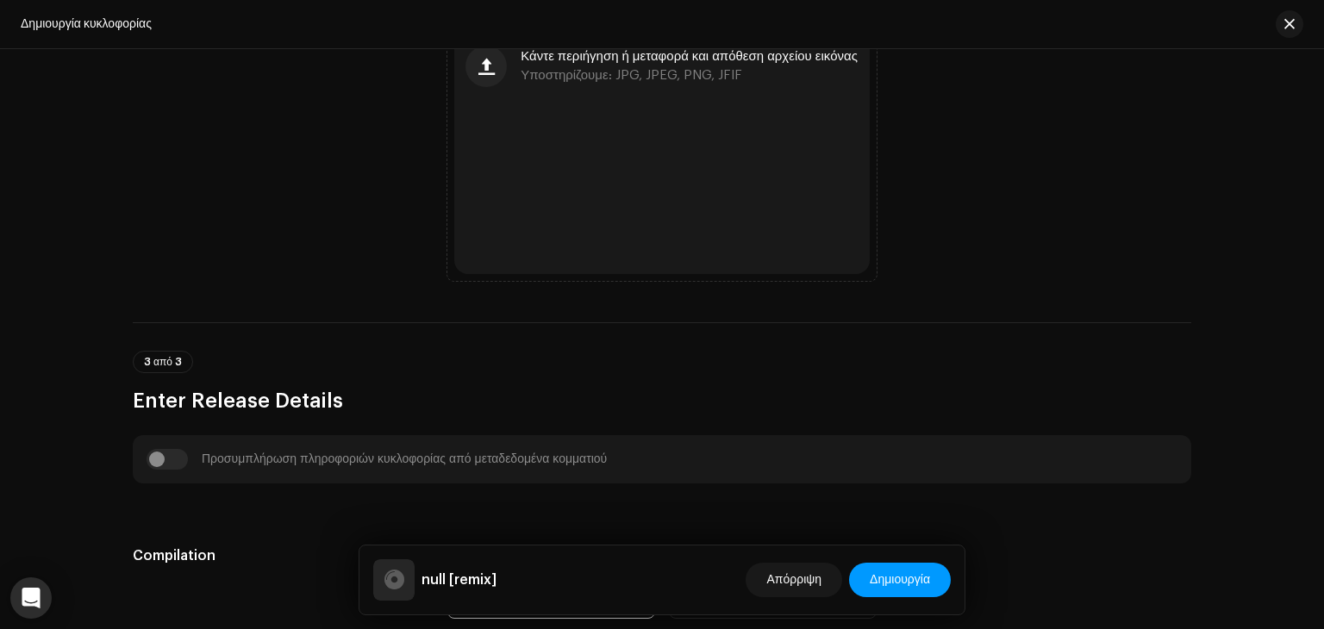
scroll to position [586, 0]
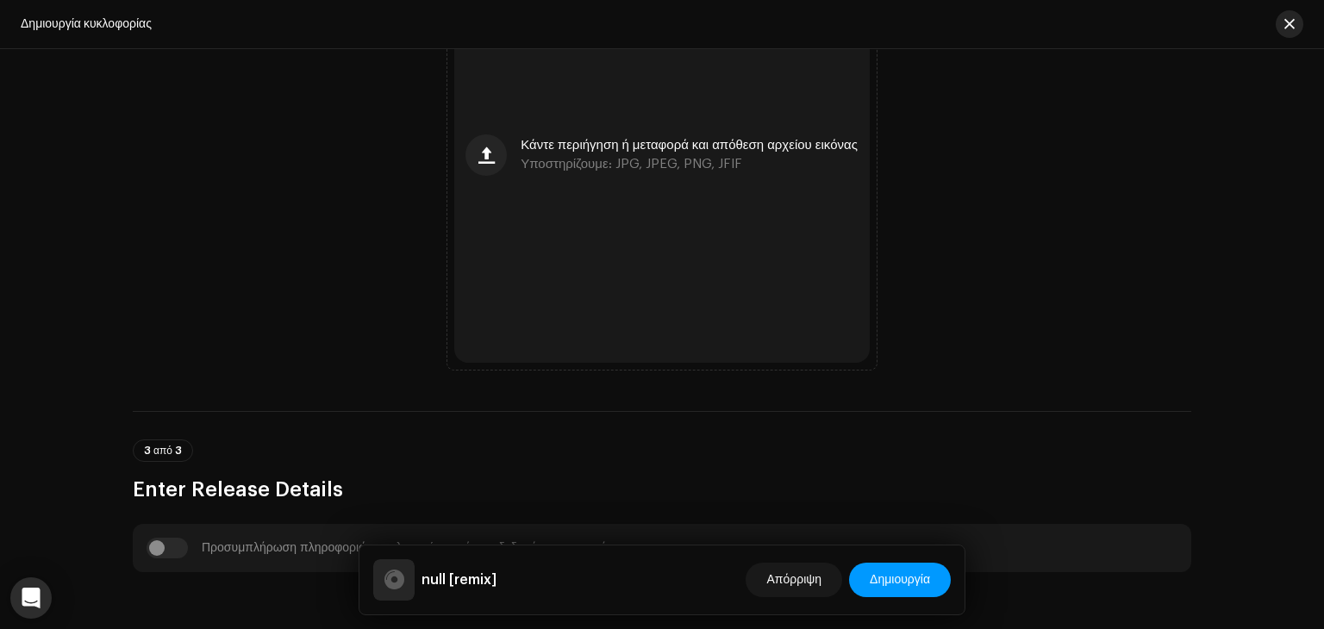
click at [1288, 27] on span "button" at bounding box center [1289, 24] width 10 height 14
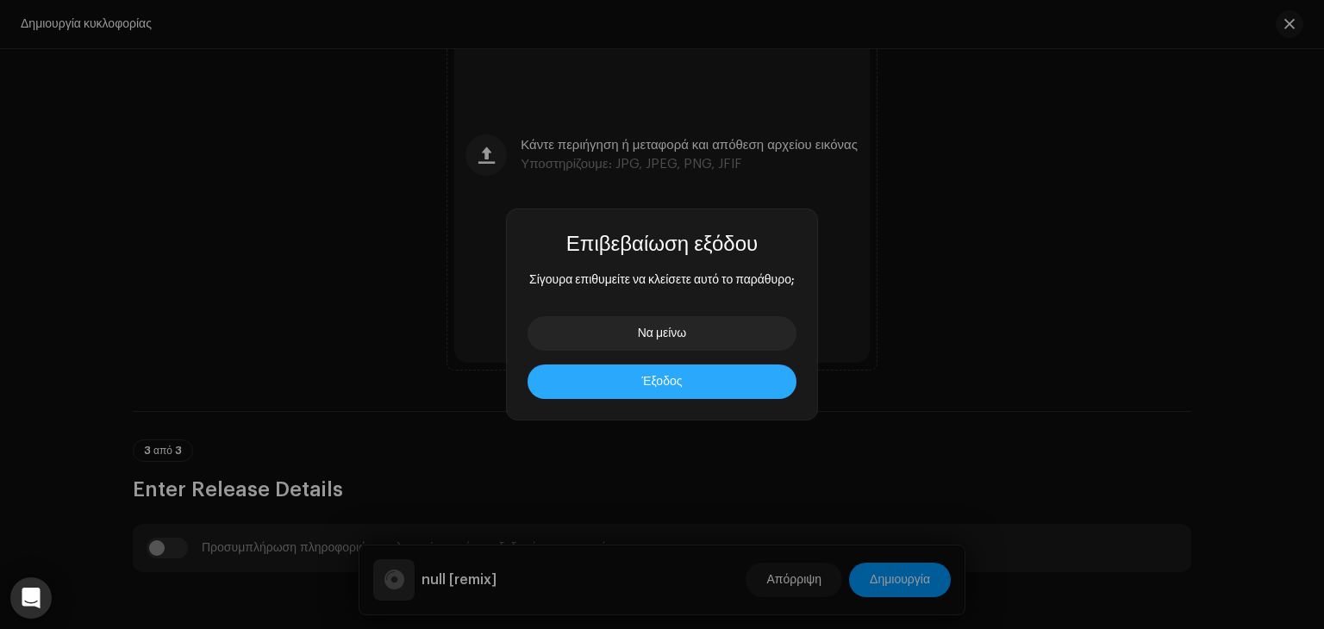
click at [646, 370] on button "Έξοδος" at bounding box center [661, 382] width 269 height 34
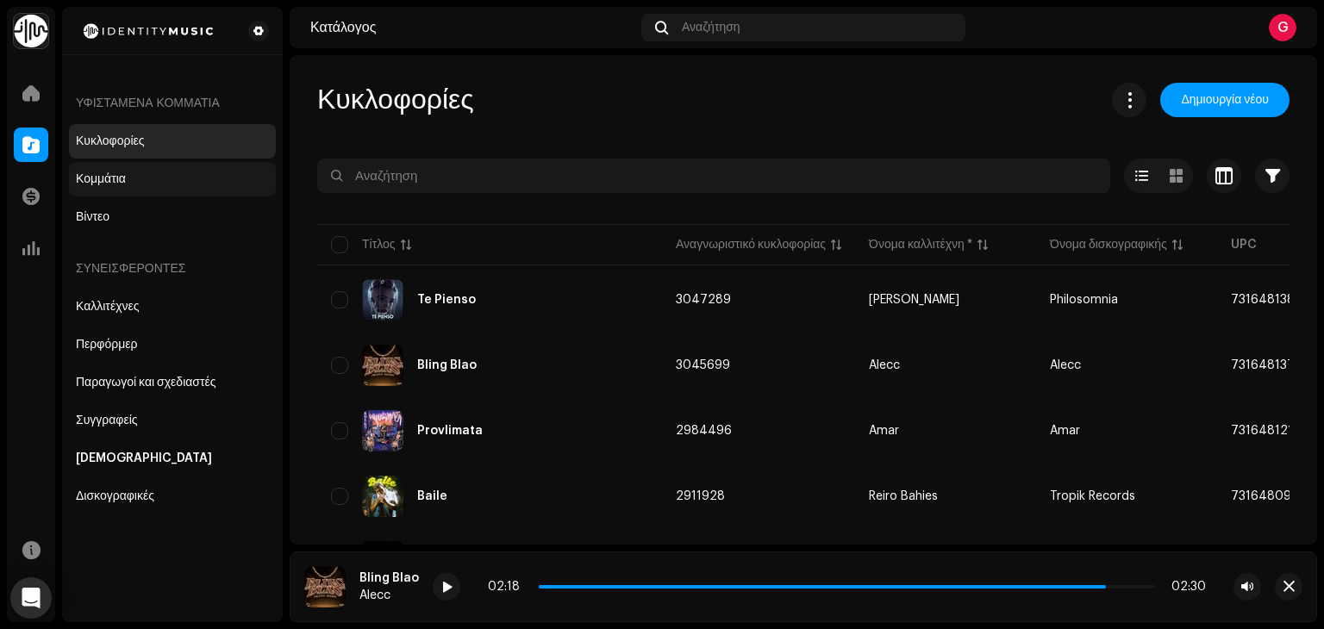
click at [140, 171] on div "Κομμάτια" at bounding box center [172, 179] width 207 height 34
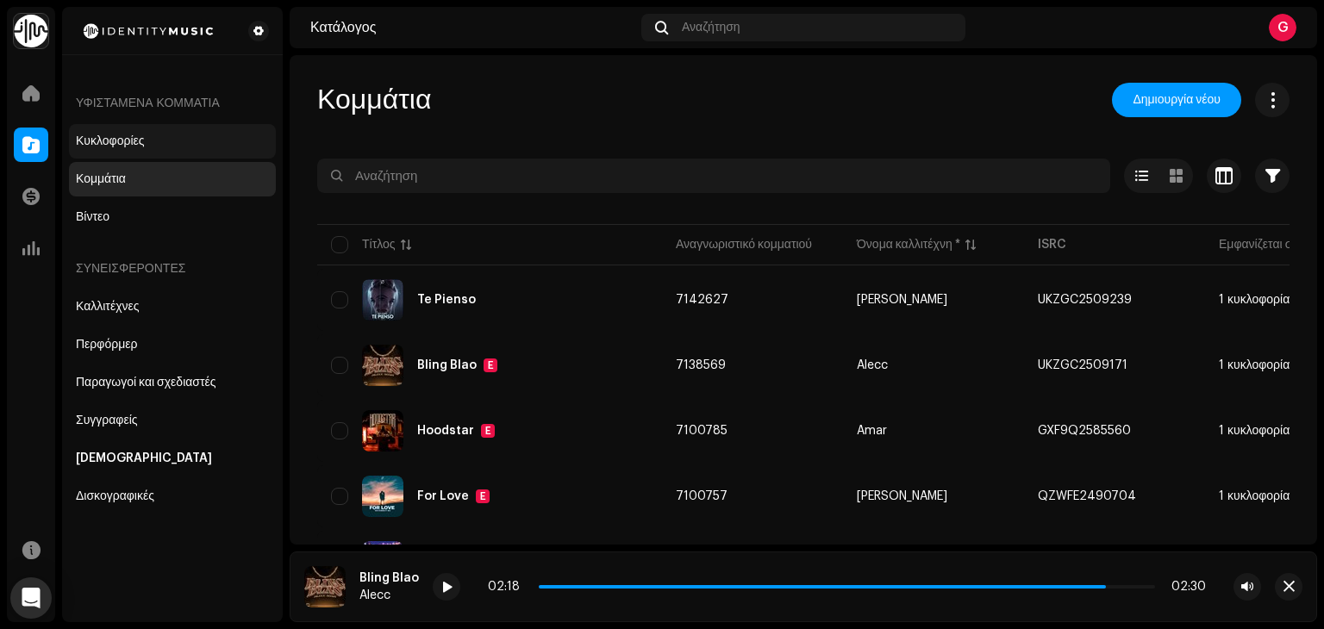
click at [202, 144] on div "Κυκλοφορίες" at bounding box center [172, 141] width 193 height 14
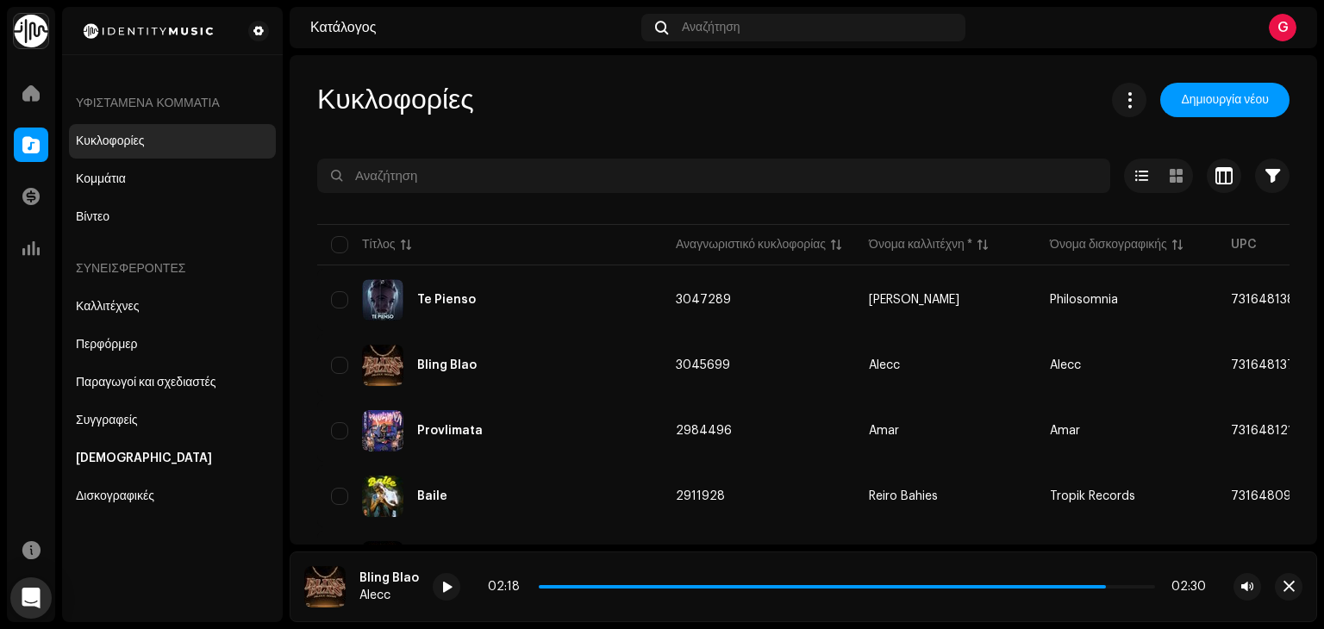
drag, startPoint x: 171, startPoint y: 169, endPoint x: 1244, endPoint y: 16, distance: 1084.6
click at [171, 169] on div "Κομμάτια" at bounding box center [172, 179] width 207 height 34
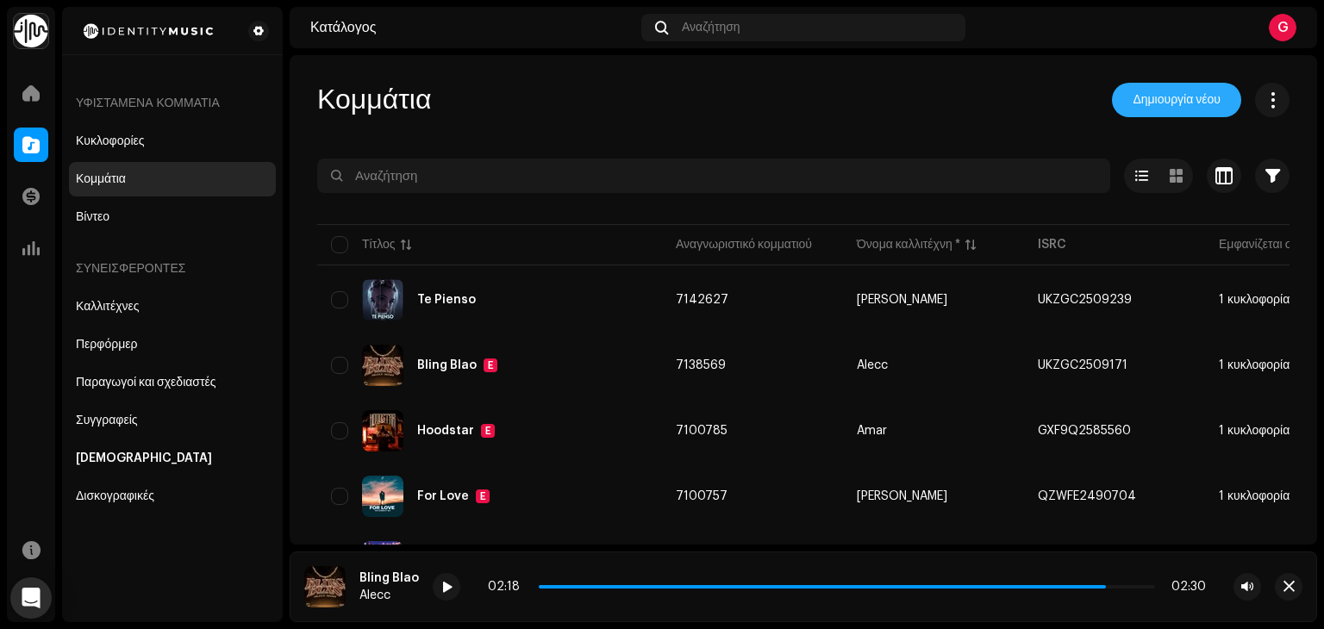
click at [1194, 90] on span "Δημιουργία νέου" at bounding box center [1176, 100] width 88 height 34
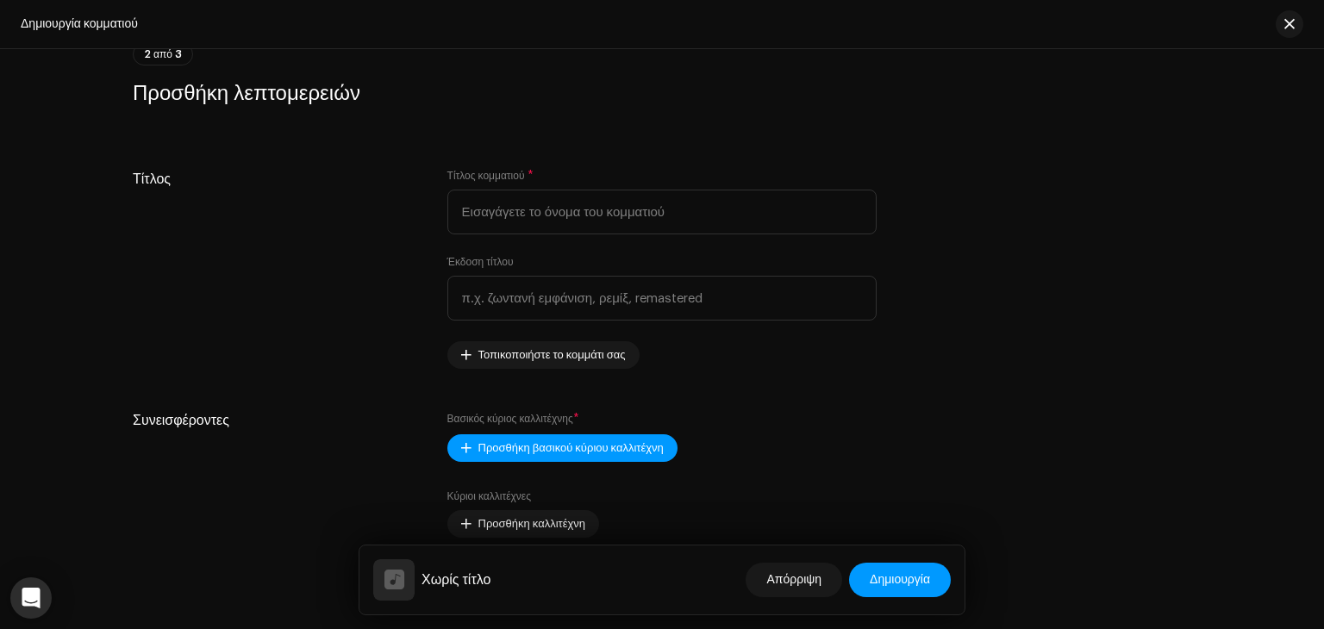
scroll to position [568, 0]
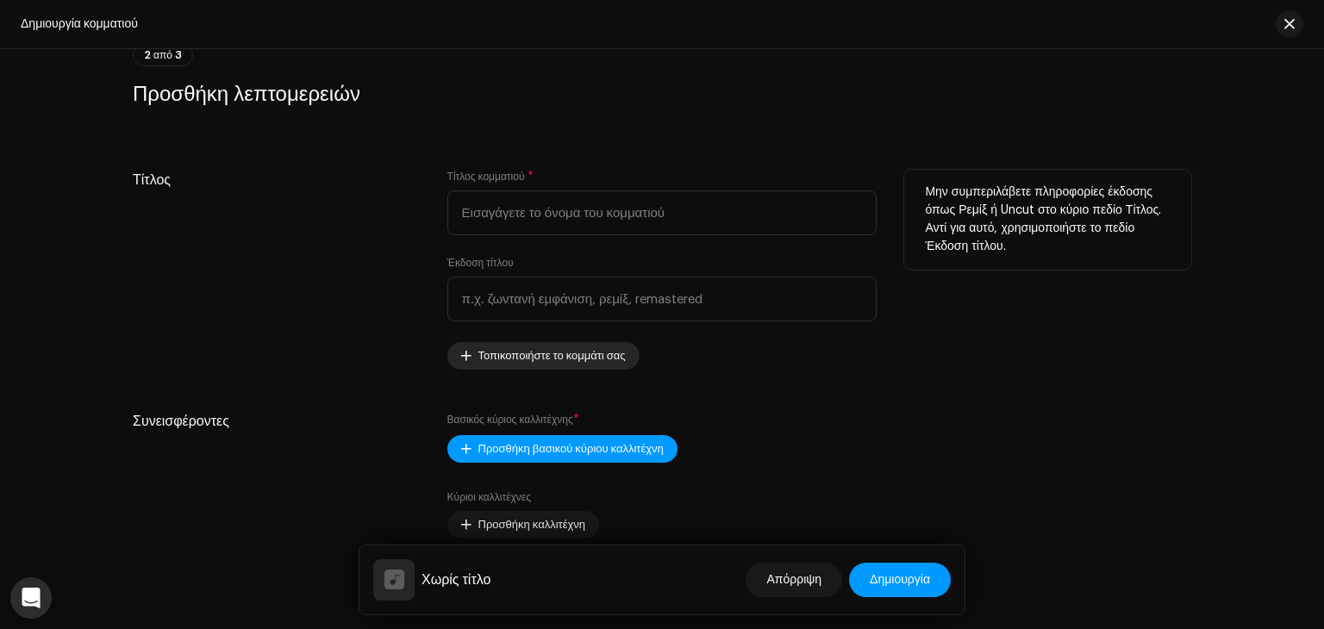
click at [498, 362] on span "Τοπικοποιήστε το κομμάτι σας" at bounding box center [551, 356] width 147 height 34
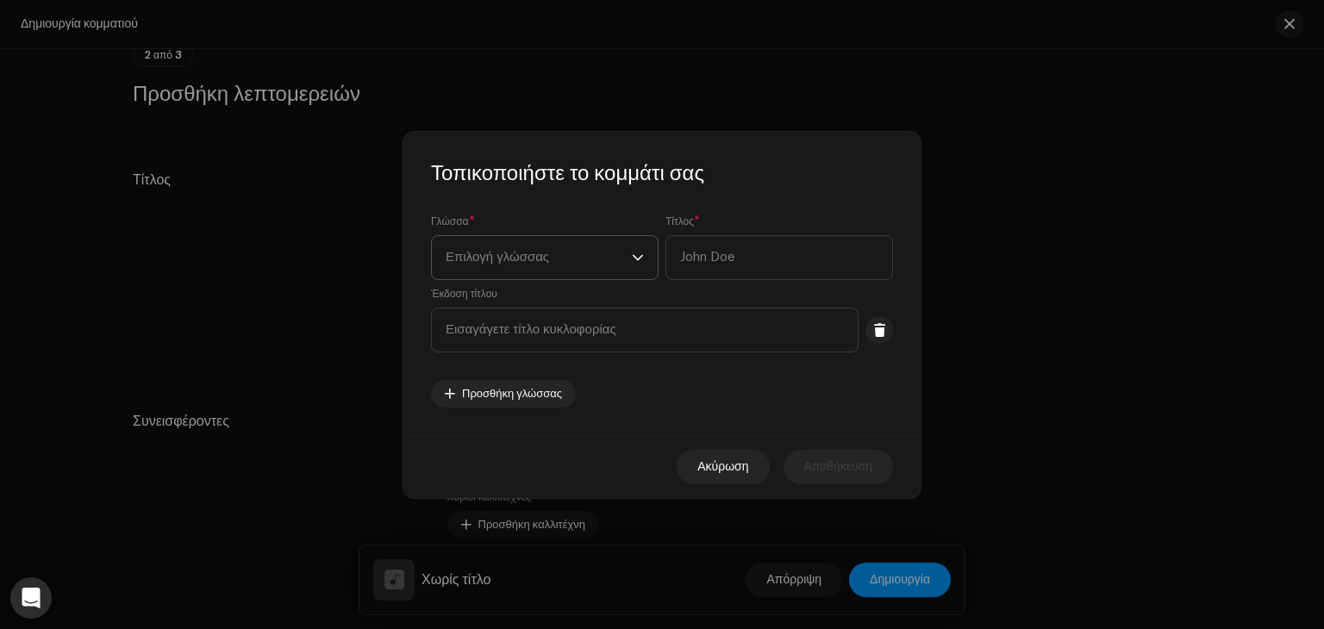
click at [619, 271] on span "Επιλογή γλώσσας" at bounding box center [539, 257] width 186 height 43
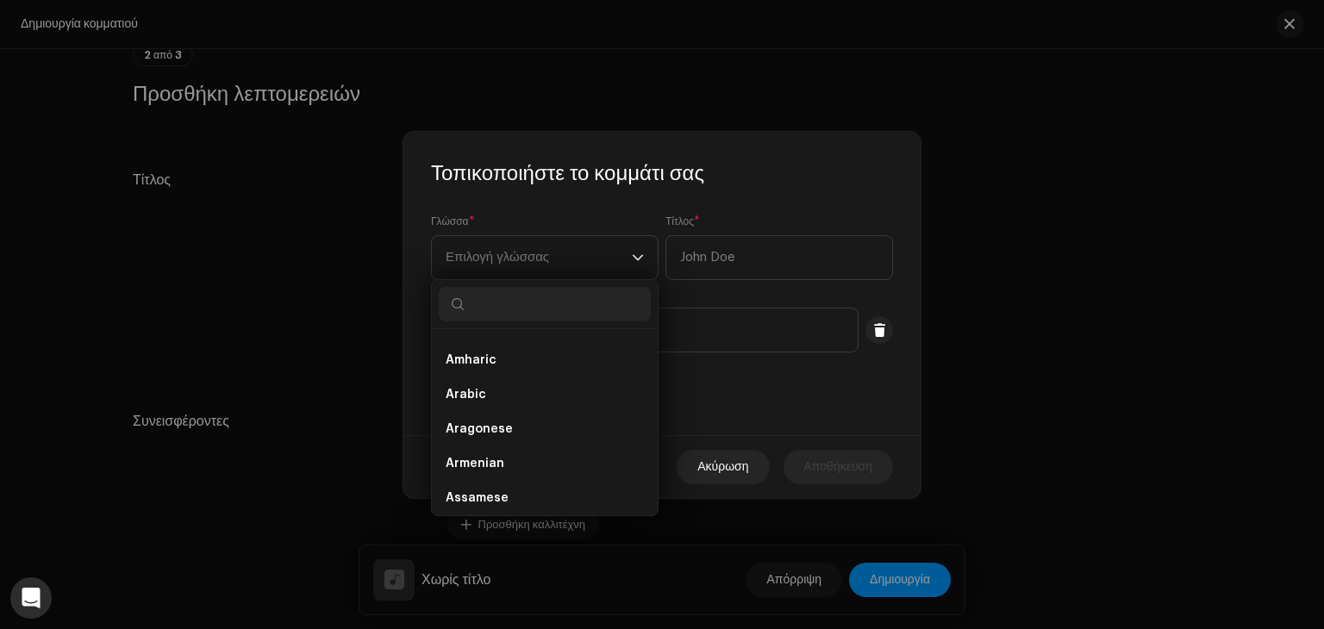
scroll to position [0, 0]
click at [741, 215] on div "Τίτλος *" at bounding box center [779, 247] width 228 height 65
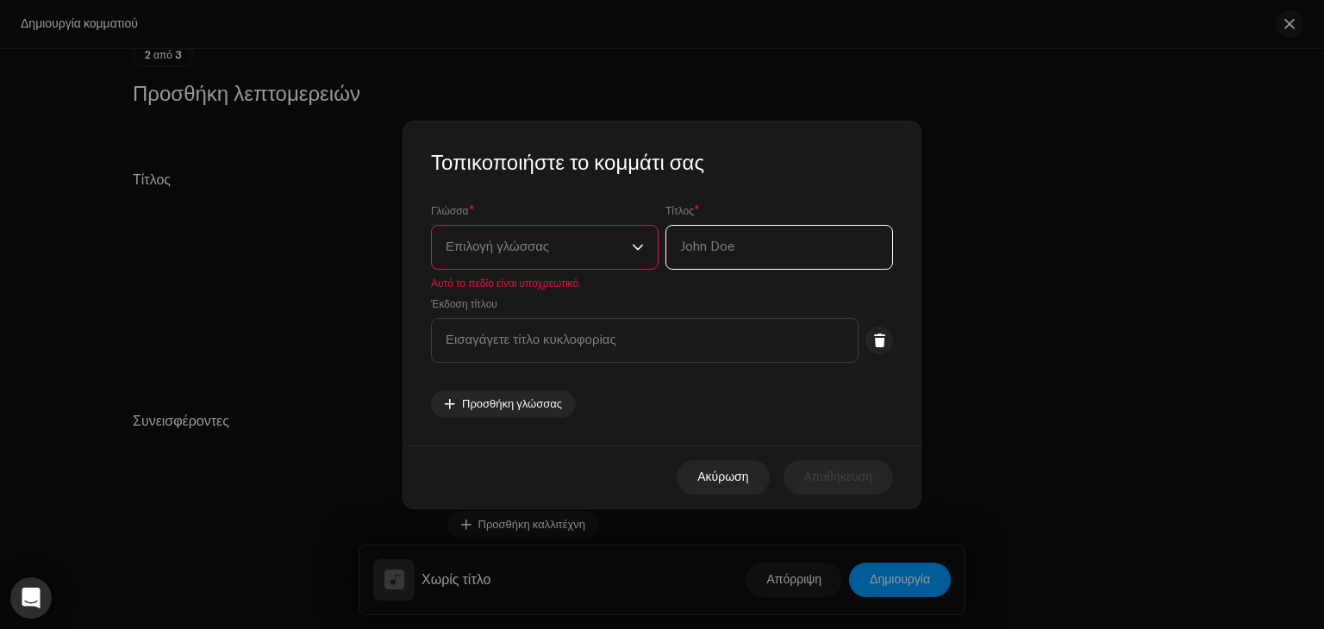
click at [785, 242] on input "text" at bounding box center [779, 247] width 228 height 45
click at [695, 383] on div "Γλώσσα * Επιλογή γλώσσας Αυτό το πεδίο είναι υποχρεωτικό. Τίτλος * Αυτό το πεδί…" at bounding box center [662, 311] width 462 height 214
click at [700, 480] on span "Ακύρωση" at bounding box center [722, 477] width 51 height 34
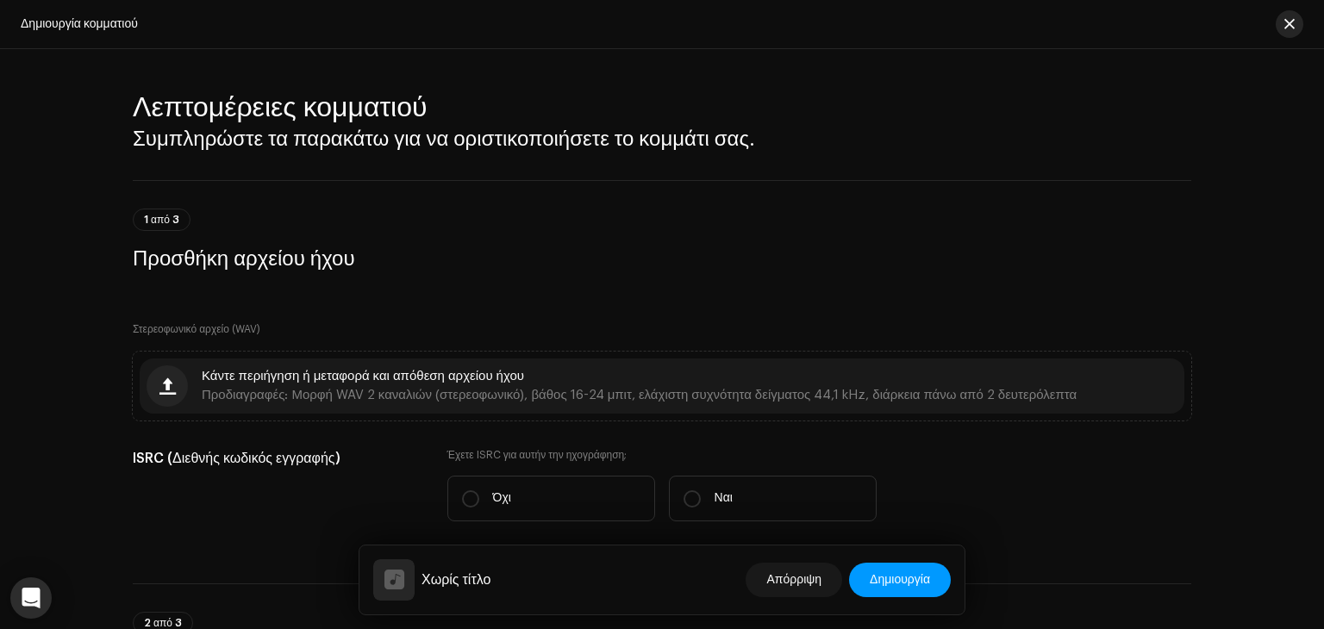
click at [1290, 34] on button "button" at bounding box center [1289, 24] width 28 height 28
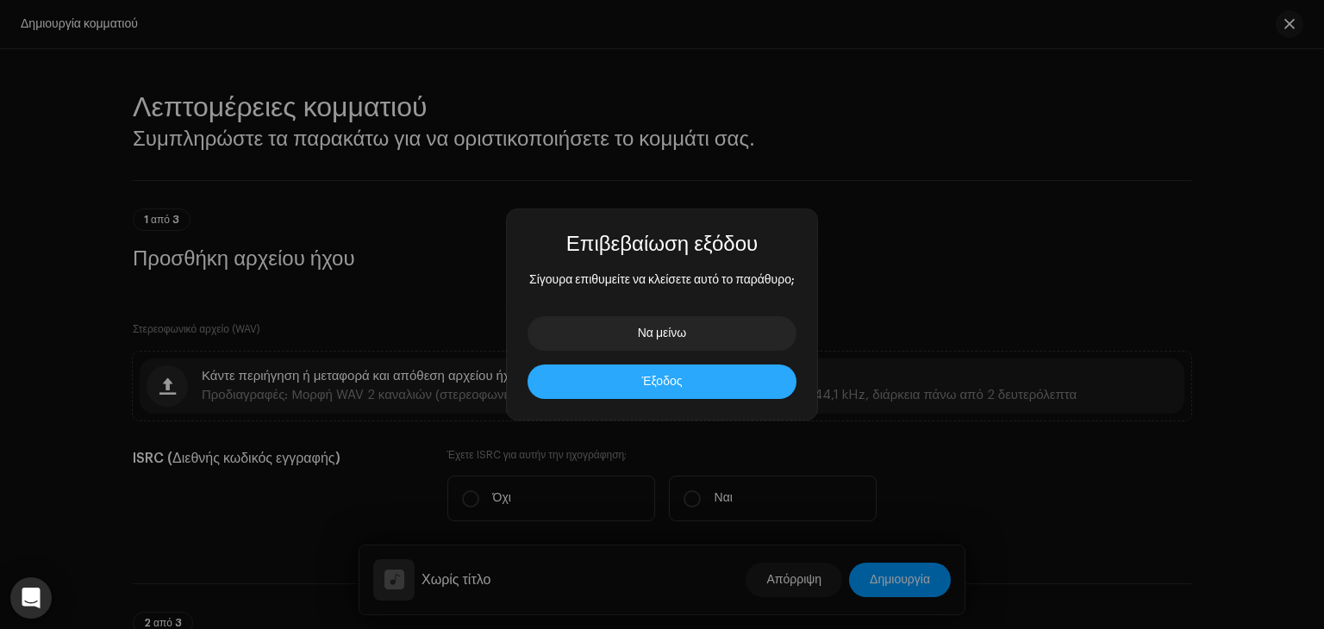
click at [642, 378] on span "Έξοδος" at bounding box center [662, 382] width 41 height 12
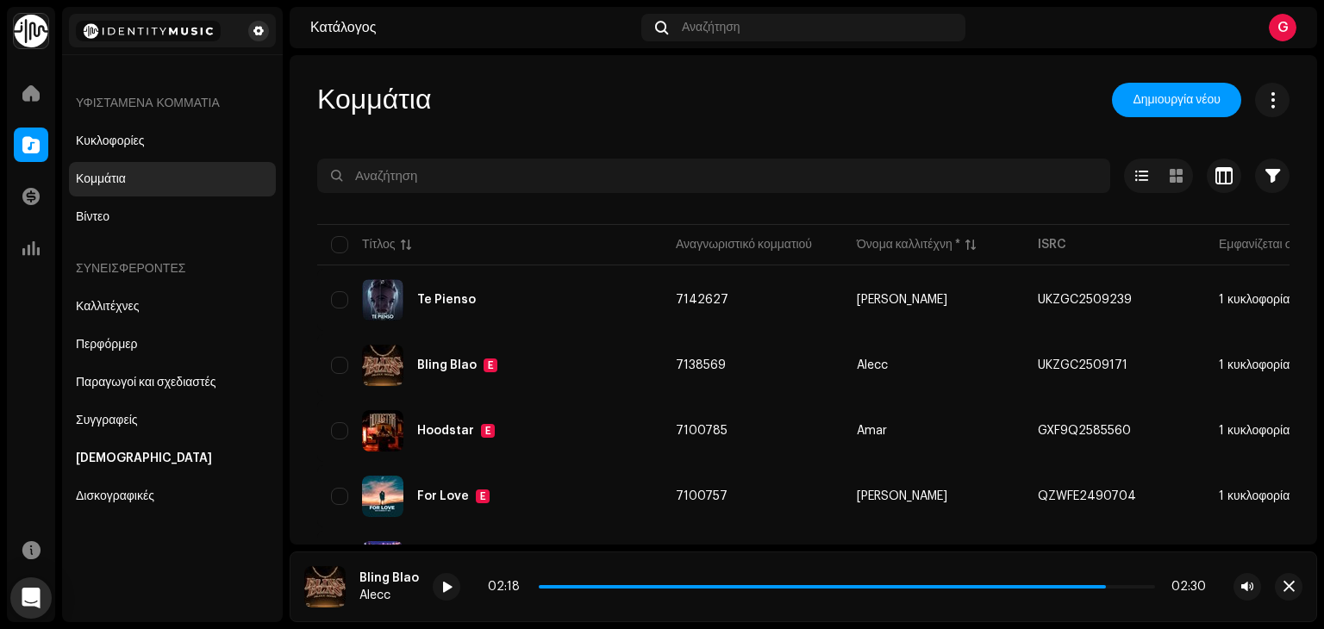
click at [260, 34] on span at bounding box center [258, 31] width 10 height 14
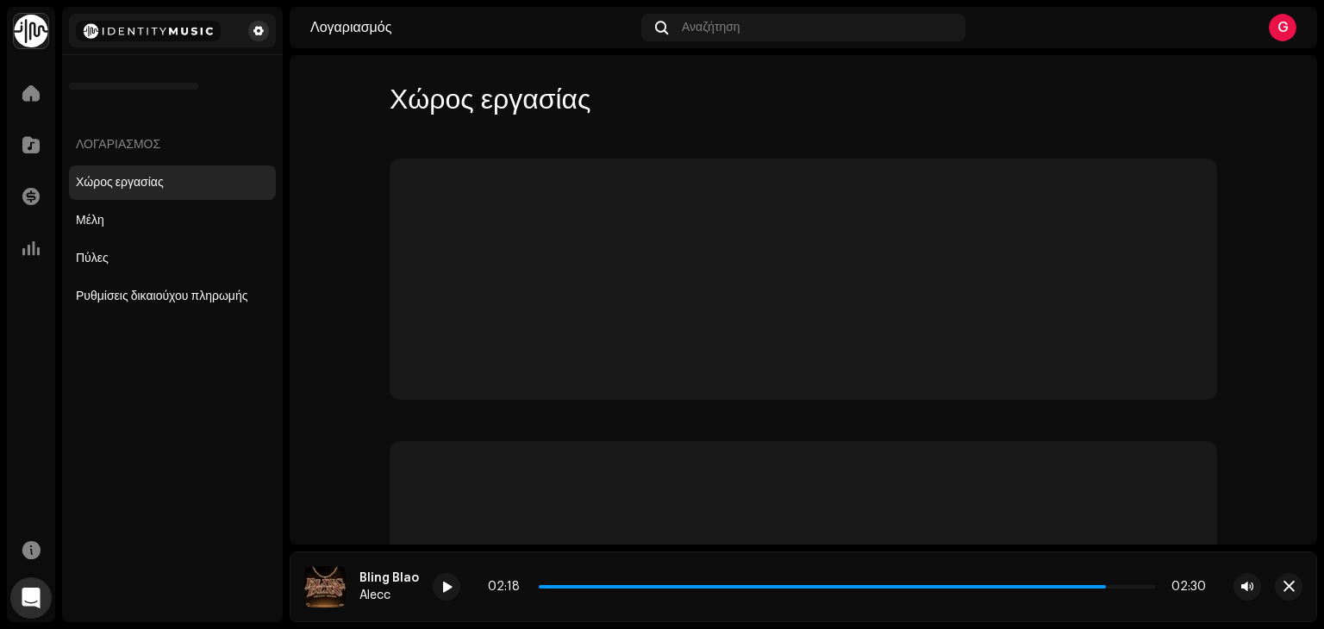
click at [260, 34] on span at bounding box center [258, 31] width 10 height 14
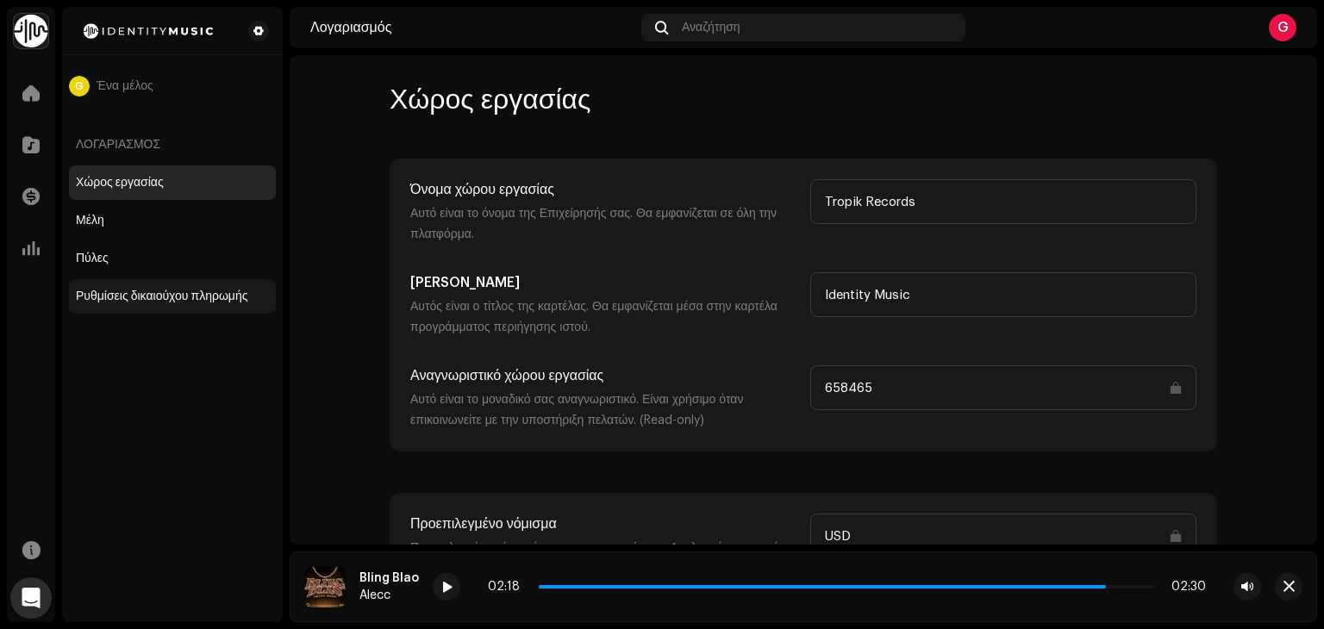
click at [174, 282] on div "Ρυθμίσεις δικαιούχου πληρωμής" at bounding box center [172, 296] width 207 height 34
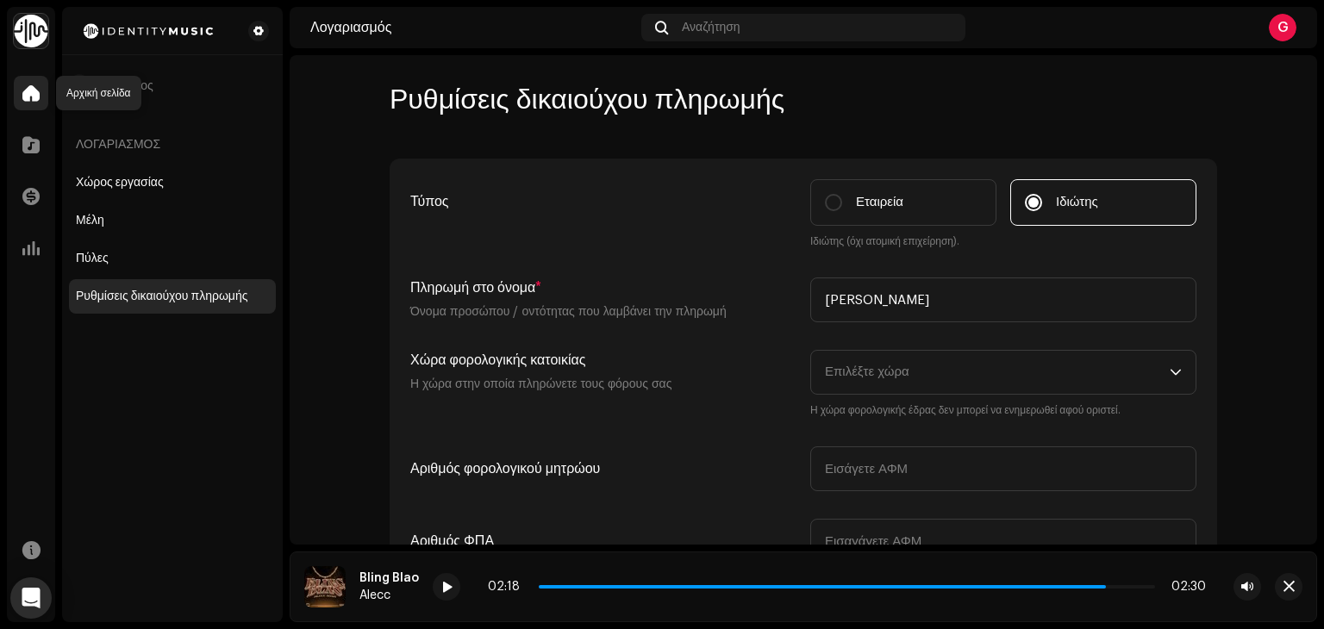
click at [45, 91] on div at bounding box center [31, 93] width 34 height 34
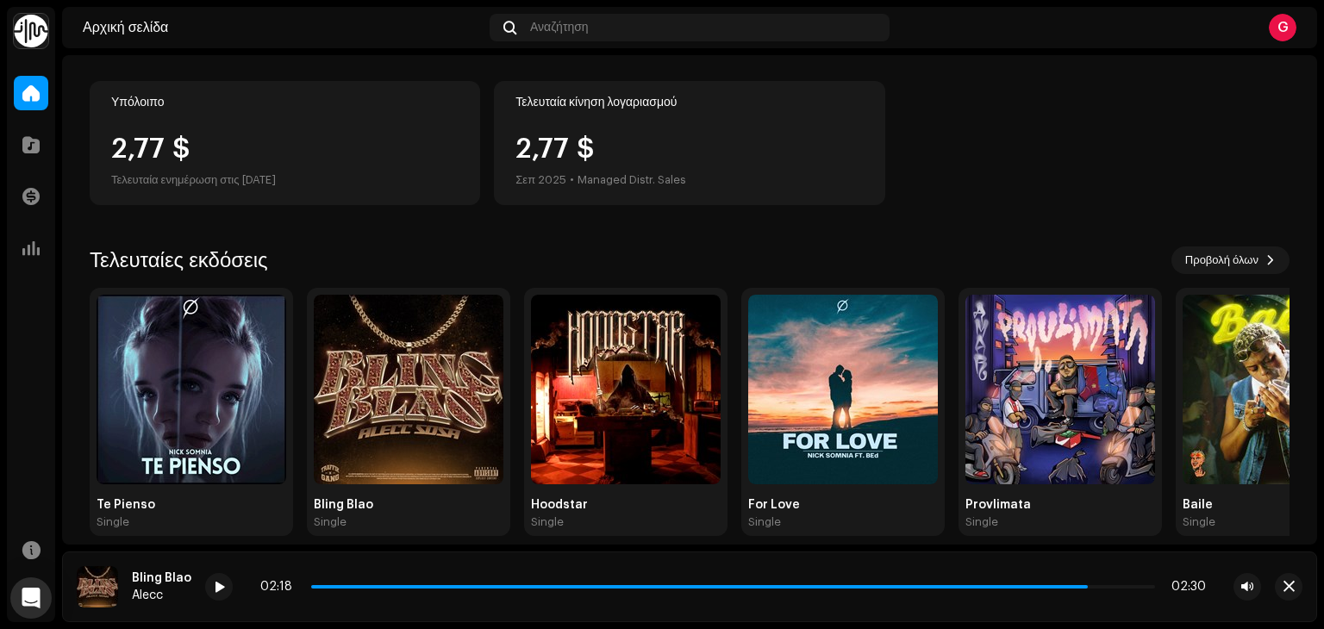
scroll to position [193, 0]
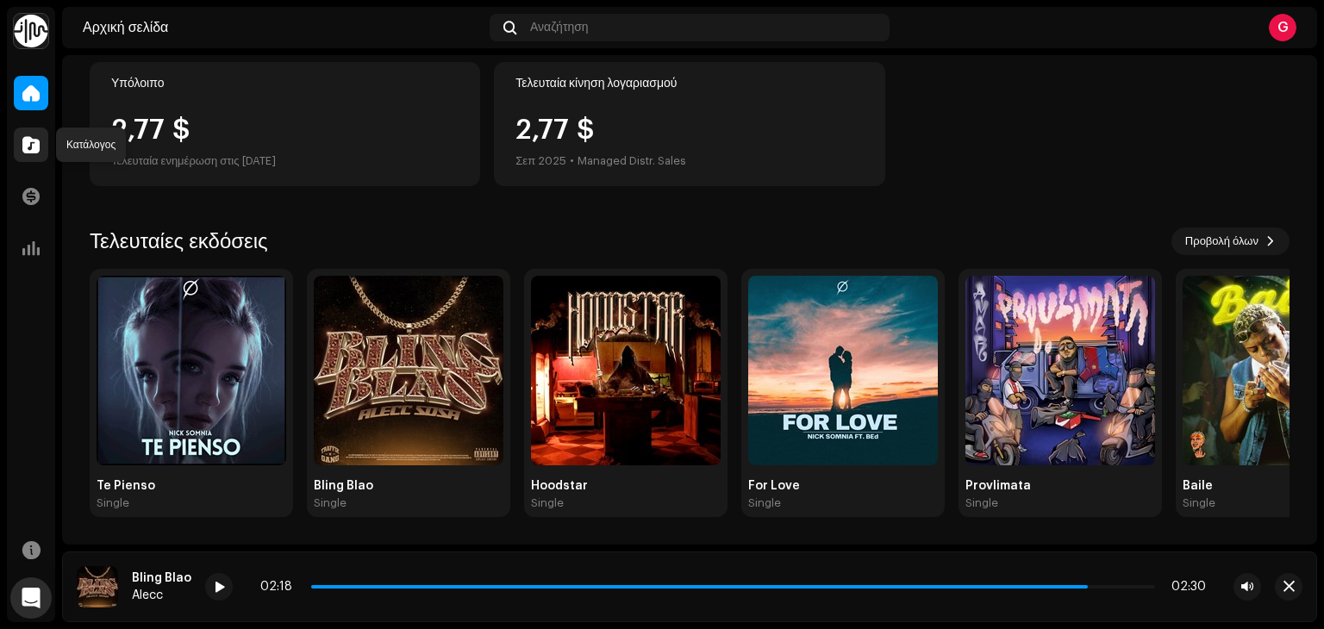
click at [18, 142] on div at bounding box center [31, 145] width 34 height 34
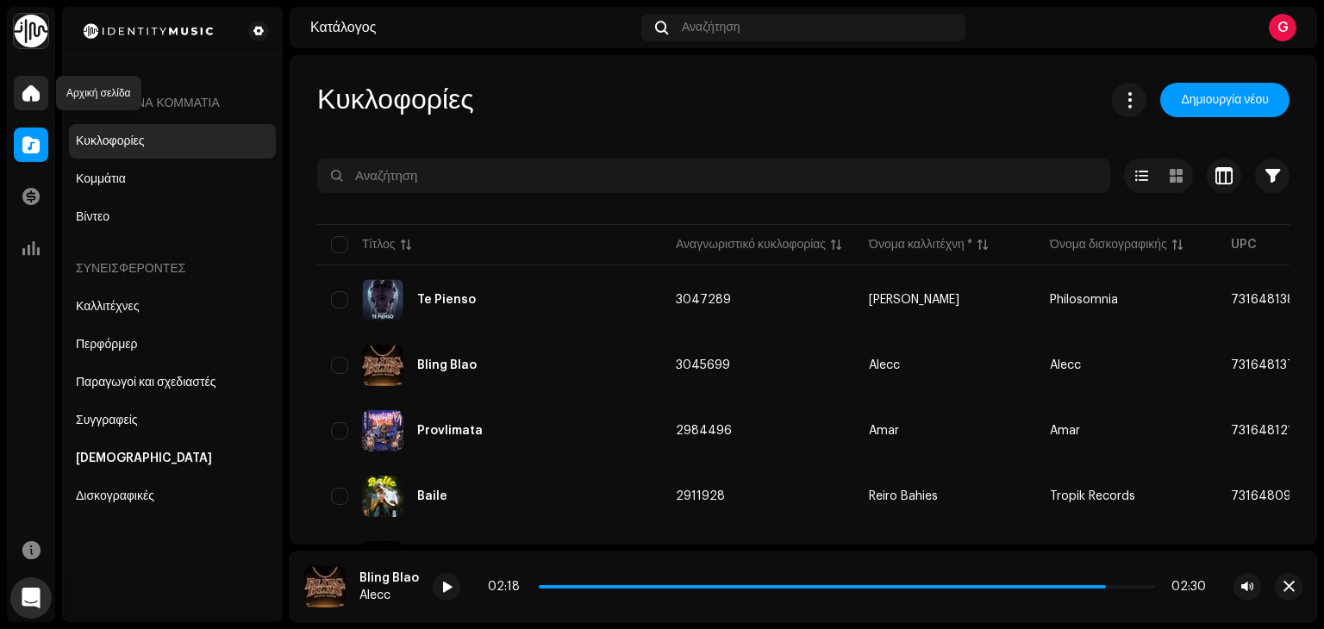
click at [39, 87] on span at bounding box center [30, 93] width 17 height 14
